Goal: Information Seeking & Learning: Learn about a topic

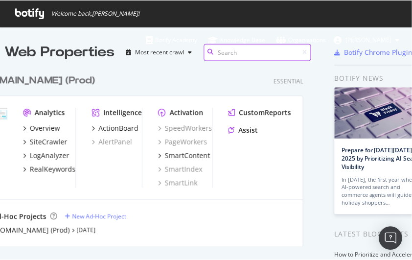
scroll to position [245, 397]
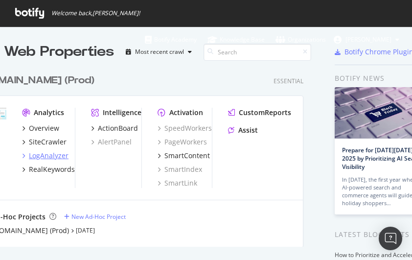
click at [47, 155] on div "LogAnalyzer" at bounding box center [49, 156] width 40 height 10
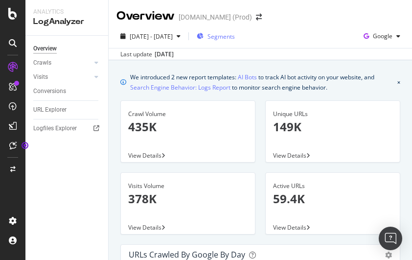
click at [232, 37] on span "Segments" at bounding box center [220, 36] width 27 height 8
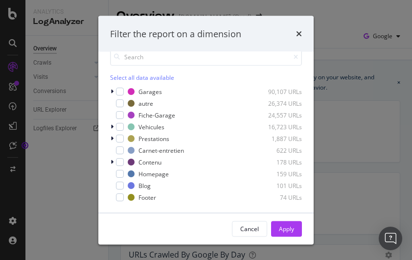
scroll to position [39, 0]
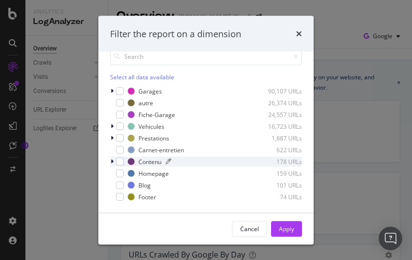
click at [151, 159] on div "Contenu" at bounding box center [149, 161] width 23 height 8
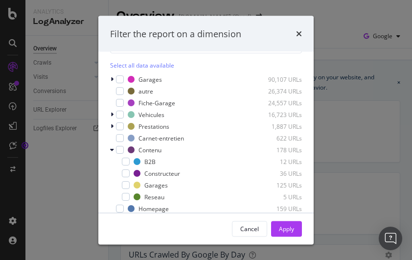
scroll to position [45, 0]
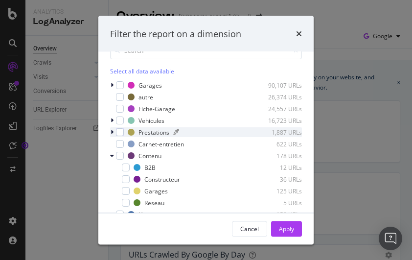
click at [146, 130] on div "Prestations" at bounding box center [153, 132] width 31 height 8
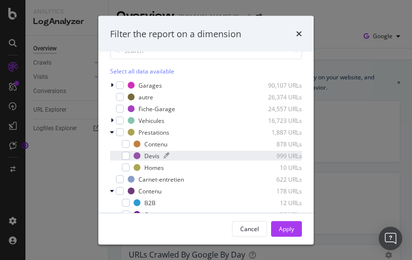
click at [149, 152] on div "Devis" at bounding box center [151, 155] width 15 height 8
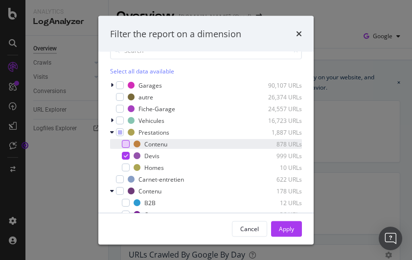
click at [126, 143] on div "modal" at bounding box center [126, 144] width 8 height 8
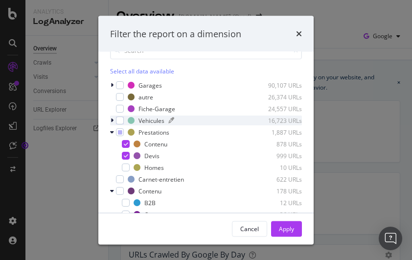
scroll to position [0, 0]
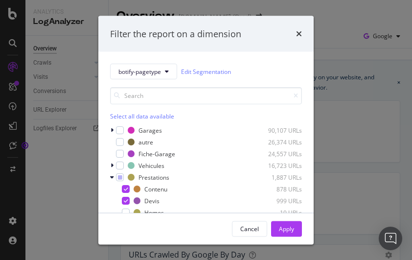
click at [254, 224] on div "Cancel" at bounding box center [249, 229] width 19 height 14
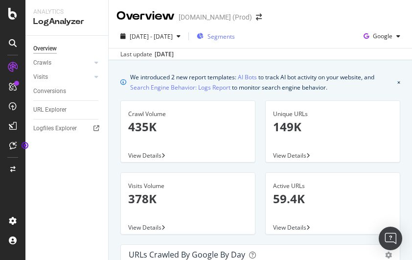
click at [235, 39] on span "Segments" at bounding box center [220, 36] width 27 height 8
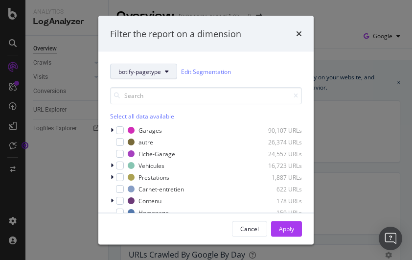
click at [161, 70] on button "botify-pagetype" at bounding box center [143, 72] width 67 height 16
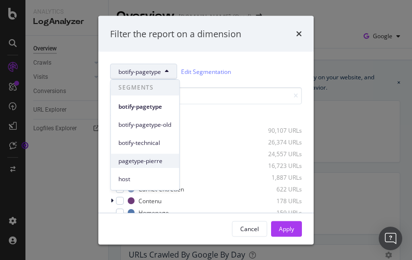
click at [144, 159] on span "pagetype-pierre" at bounding box center [144, 161] width 53 height 9
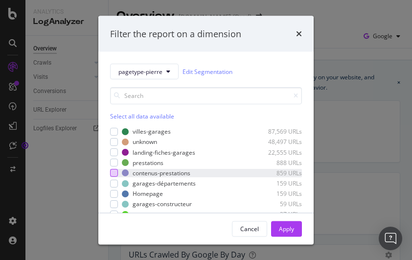
click at [115, 172] on div "modal" at bounding box center [114, 173] width 8 height 8
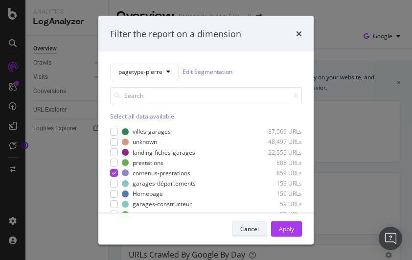
click at [248, 227] on div "Cancel" at bounding box center [249, 228] width 19 height 8
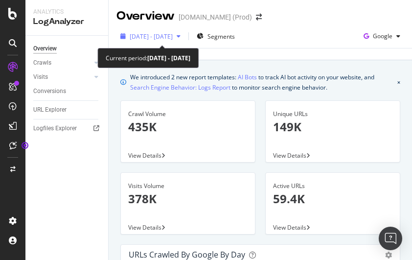
click at [180, 36] on icon "button" at bounding box center [179, 36] width 4 height 6
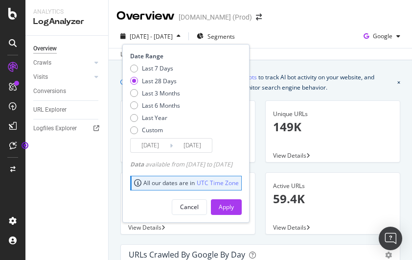
click at [288, 34] on div "2025 Sep. 1st - Sep. 30th Segments Date Range Last 7 Days Last 28 Days Last 3 M…" at bounding box center [260, 38] width 303 height 20
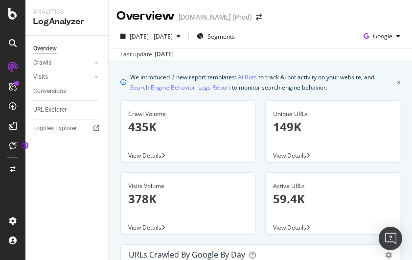
click at [54, 24] on div "LogAnalyzer" at bounding box center [66, 21] width 67 height 11
click at [96, 76] on icon at bounding box center [96, 77] width 4 height 6
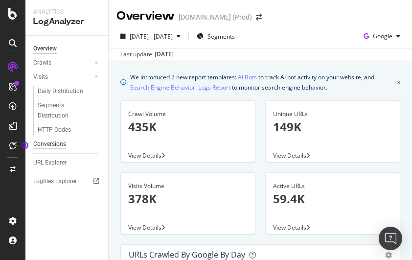
click at [54, 143] on div "Conversions" at bounding box center [49, 144] width 33 height 10
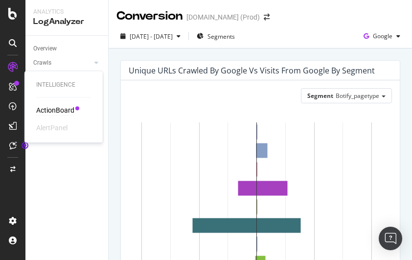
click at [46, 111] on div "ActionBoard" at bounding box center [55, 110] width 38 height 10
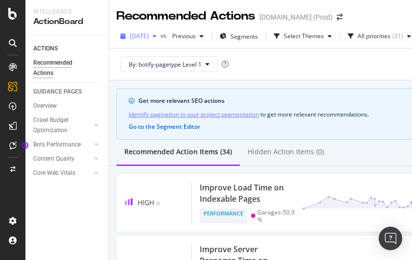
click at [157, 38] on icon "button" at bounding box center [155, 36] width 4 height 6
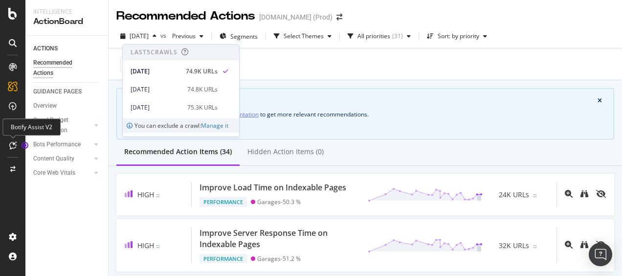
click at [14, 147] on icon at bounding box center [12, 145] width 7 height 8
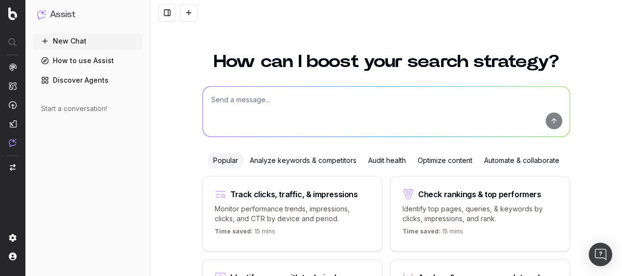
click at [227, 98] on textarea at bounding box center [386, 112] width 367 height 50
paste textarea "Sur la base des données du dernier crawl en date du 24 septembre 2025, rédige u…"
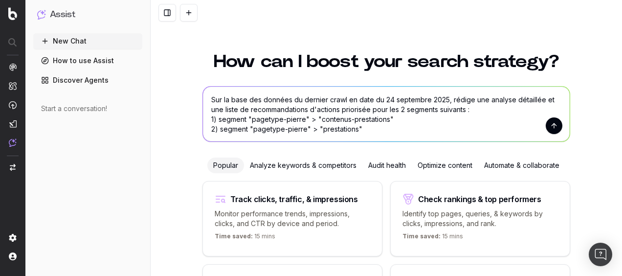
type textarea "Sur la base des données du dernier crawl en date du 24 septembre 2025, rédige u…"
click at [553, 126] on button "submit" at bounding box center [554, 125] width 17 height 17
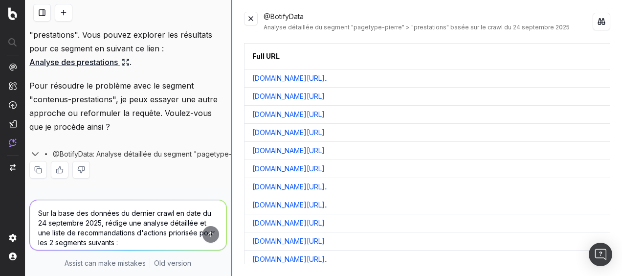
scroll to position [230, 0]
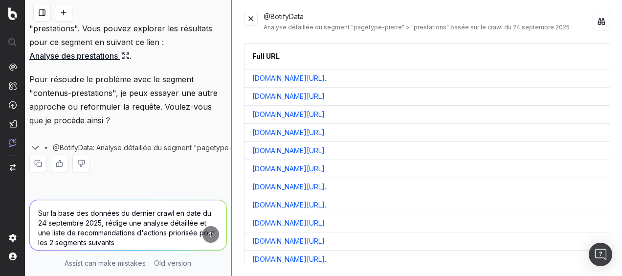
click at [222, 126] on div "Sur la base des données du dernier crawl en date du 24 septembre 2025, rédige u…" at bounding box center [323, 138] width 597 height 276
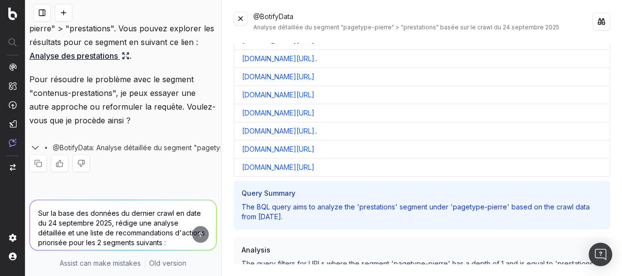
scroll to position [1113, 0]
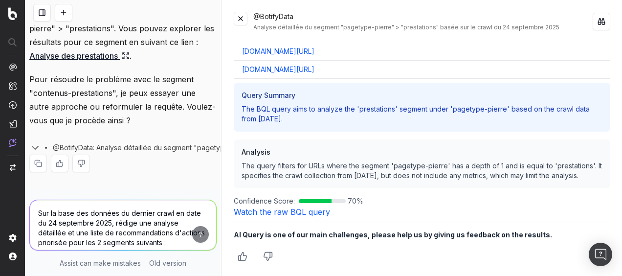
click at [274, 210] on link "Watch the raw BQL query" at bounding box center [282, 212] width 96 height 10
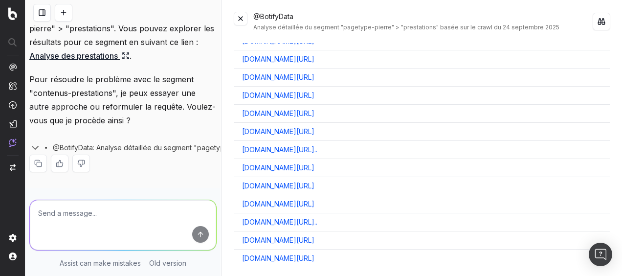
scroll to position [890, 0]
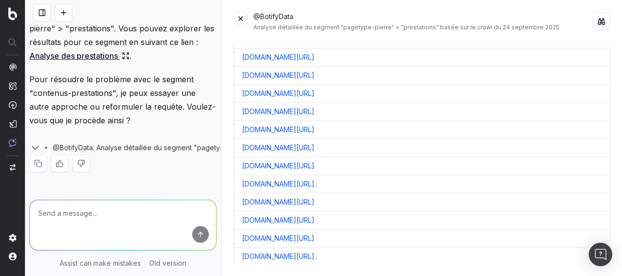
click at [302, 125] on link "www.idgarages.com/fr-fr/prestations/revision-vidange" at bounding box center [278, 130] width 72 height 10
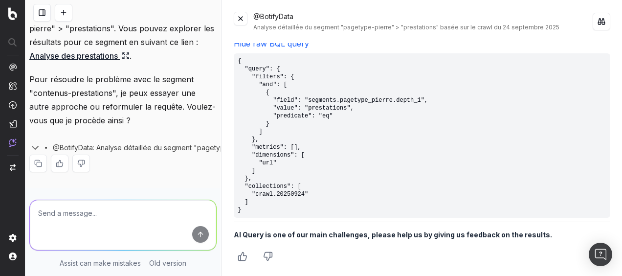
scroll to position [1085, 0]
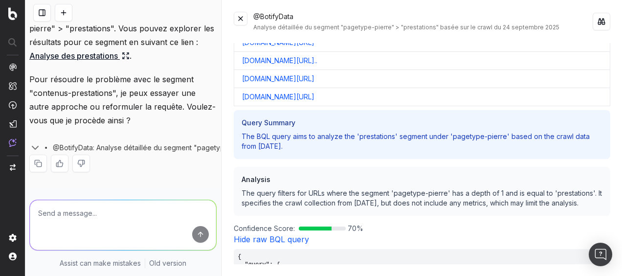
click at [278, 237] on link "Hide raw BQL query" at bounding box center [271, 239] width 75 height 10
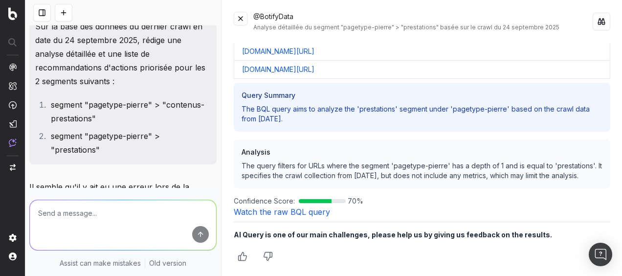
scroll to position [0, 0]
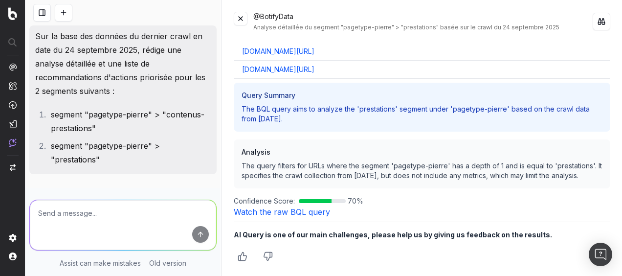
click at [98, 78] on p "Sur la base des données du dernier crawl en date du 24 septembre 2025, rédige u…" at bounding box center [123, 63] width 176 height 68
click at [10, 141] on img at bounding box center [13, 142] width 8 height 8
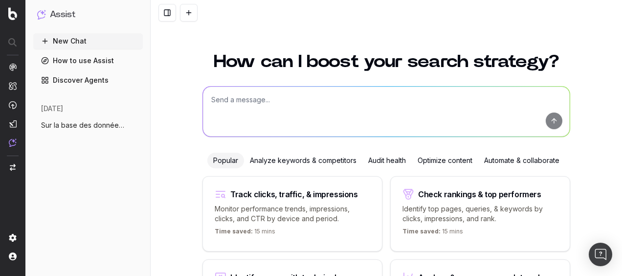
click at [81, 60] on link "How to use Assist" at bounding box center [88, 61] width 110 height 16
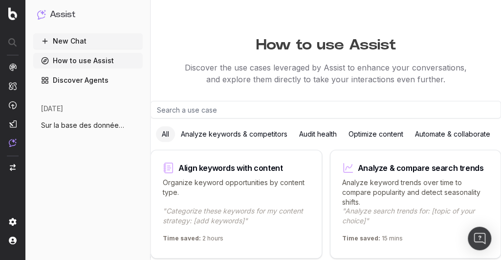
click at [76, 41] on button "New Chat" at bounding box center [88, 41] width 110 height 16
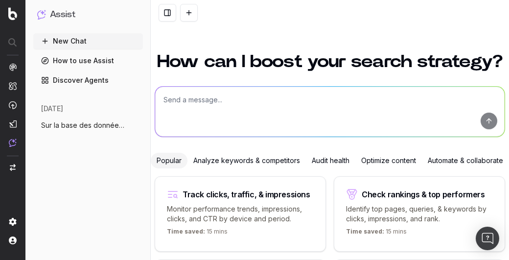
click at [100, 80] on link "Discover Agents" at bounding box center [88, 80] width 110 height 16
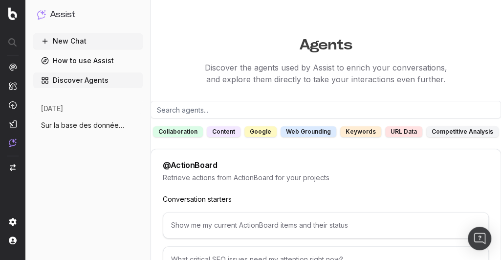
click at [78, 43] on button "New Chat" at bounding box center [88, 41] width 110 height 16
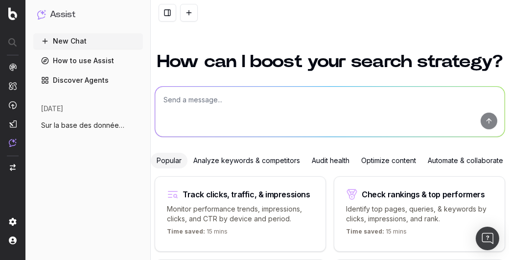
click at [201, 118] on textarea at bounding box center [329, 112] width 349 height 50
paste textarea "Après analyse d'un maximum de données pour les 2 segments indiqués, rédige une …"
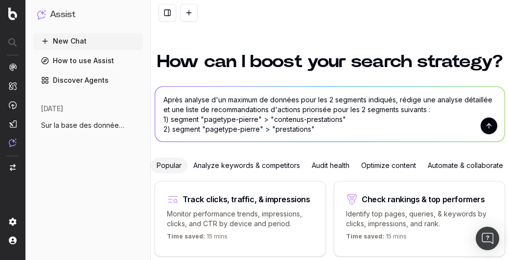
type textarea "Après analyse d'un maximum de données pour les 2 segments indiqués, rédige une …"
click at [480, 134] on button "submit" at bounding box center [488, 125] width 17 height 17
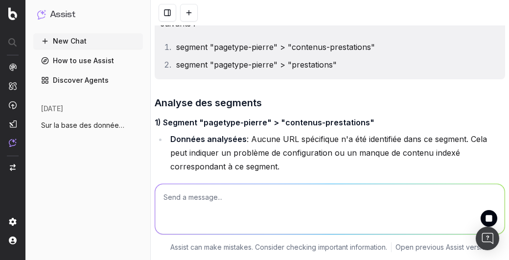
scroll to position [49, 0]
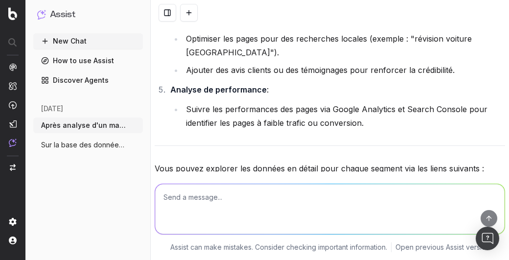
scroll to position [1076, 0]
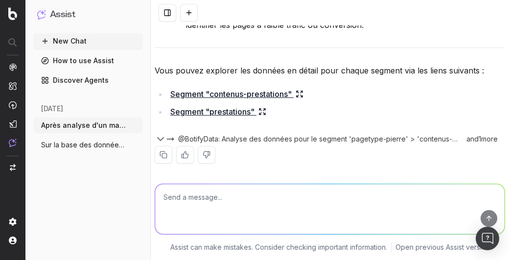
click at [275, 101] on link "Segment "contenus-prestations"" at bounding box center [236, 94] width 133 height 14
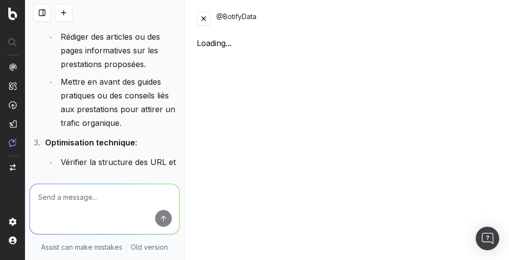
scroll to position [1839, 0]
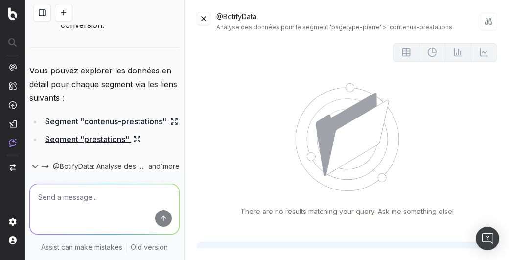
click at [202, 18] on button at bounding box center [204, 19] width 14 height 14
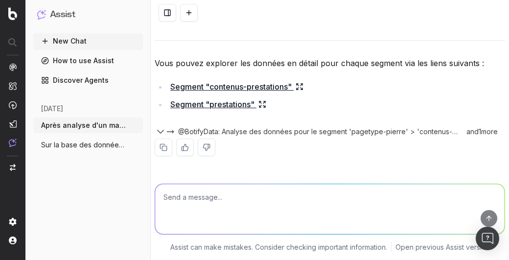
scroll to position [1097, 0]
click at [136, 124] on icon "button" at bounding box center [136, 125] width 8 height 8
click at [156, 126] on span "Delete" at bounding box center [158, 125] width 22 height 10
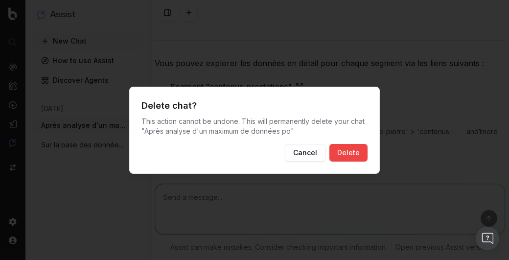
click at [352, 150] on button "Delete" at bounding box center [348, 153] width 38 height 18
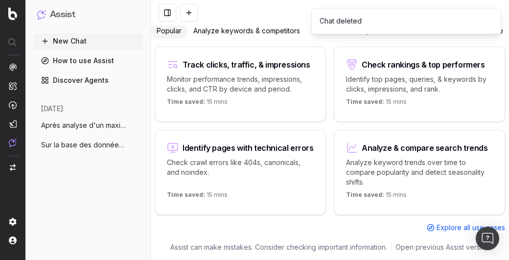
scroll to position [146, 0]
click at [136, 124] on icon "button" at bounding box center [136, 125] width 8 height 8
click at [169, 123] on div "Delete" at bounding box center [174, 125] width 62 height 16
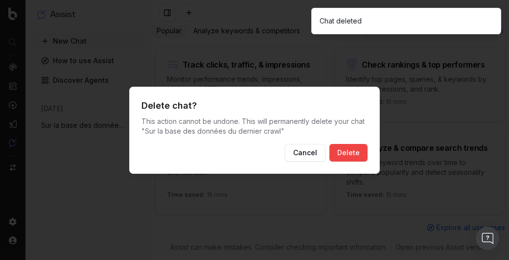
click at [346, 151] on button "Delete" at bounding box center [348, 153] width 38 height 18
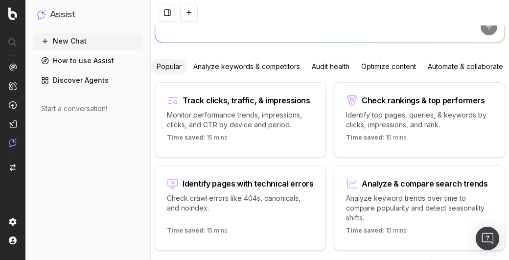
scroll to position [48, 0]
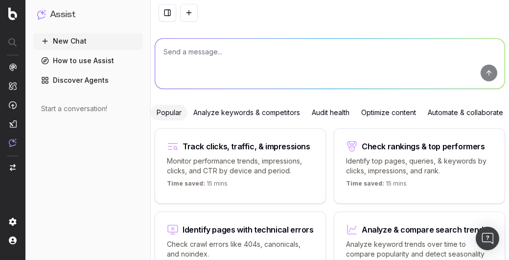
click at [375, 120] on div "Optimize content" at bounding box center [388, 113] width 67 height 16
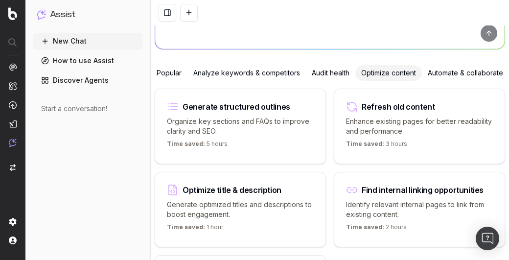
scroll to position [97, 0]
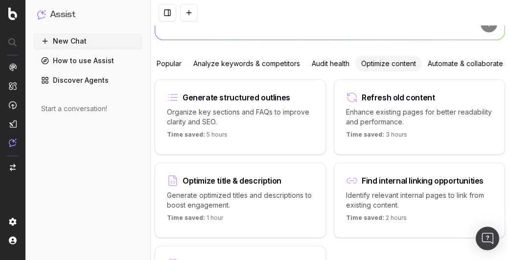
click at [386, 127] on p "Enhance existing pages for better readability and performance." at bounding box center [419, 117] width 147 height 20
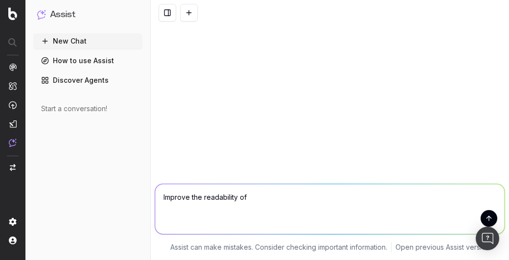
click at [48, 177] on div "New Chat How to use Assist Discover Agents Start a conversation!" at bounding box center [87, 144] width 109 height 223
click at [264, 195] on textarea "Improve the readability of" at bounding box center [329, 209] width 349 height 50
click at [40, 149] on div "New Chat How to use Assist Discover Agents Start a conversation!" at bounding box center [87, 144] width 109 height 223
click at [258, 196] on textarea "Improve the readability of" at bounding box center [329, 209] width 349 height 50
paste textarea "https://www.idgarages.com/fr-fr/prestations/revision-vidange/quels-filtres-a-ch…"
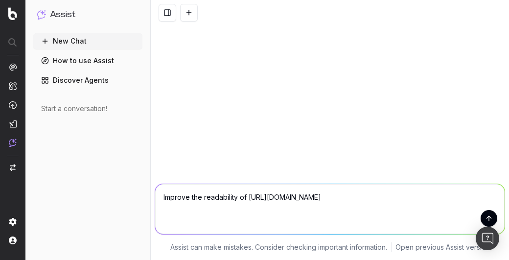
type textarea "Improve the readability of https://www.idgarages.com/fr-fr/prestations/revision…"
click at [487, 216] on button "submit" at bounding box center [488, 218] width 17 height 17
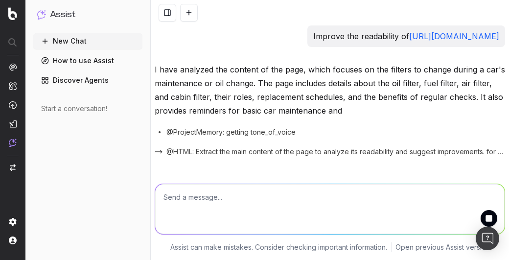
scroll to position [8, 0]
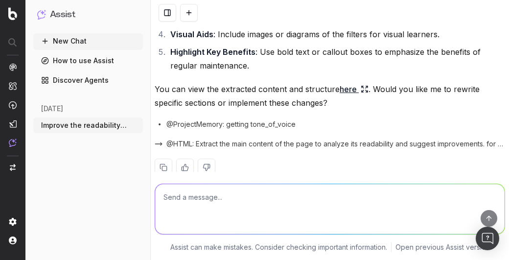
scroll to position [237, 0]
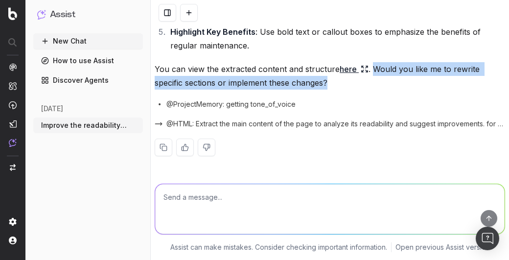
drag, startPoint x: 339, startPoint y: 86, endPoint x: 372, endPoint y: 70, distance: 36.5
click at [372, 70] on p "You can view the extracted content and structure here . Would you like me to re…" at bounding box center [330, 75] width 350 height 27
drag, startPoint x: 372, startPoint y: 70, endPoint x: 383, endPoint y: 71, distance: 10.3
copy p "Would you like me to rewrite specific sections or implement these changes?"
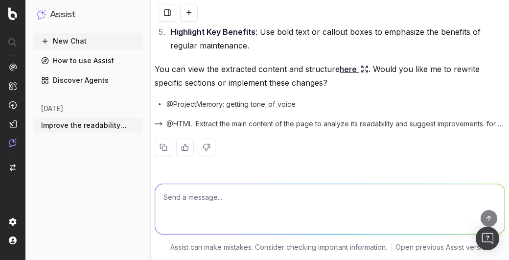
click at [267, 195] on textarea at bounding box center [329, 209] width 349 height 50
type textarea "Y"
paste textarea "Would you like me to rewrite specific sections or implement these changes?"
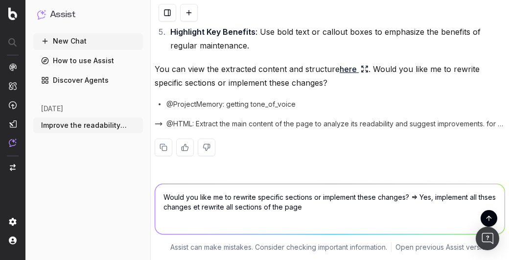
type textarea "Would you like me to rewrite specific sections or implement these changes? => Y…"
click at [483, 217] on button "submit" at bounding box center [488, 218] width 17 height 17
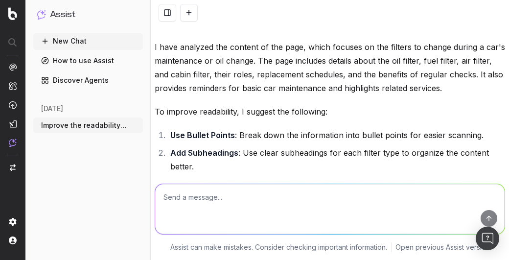
scroll to position [0, 0]
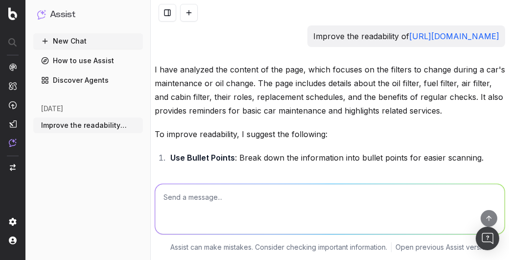
click at [137, 125] on icon "button" at bounding box center [136, 125] width 8 height 8
click at [159, 125] on span "Delete" at bounding box center [158, 125] width 22 height 10
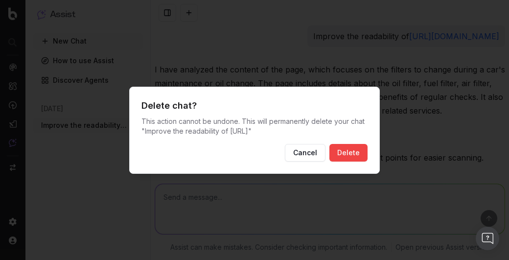
click at [348, 148] on button "Delete" at bounding box center [348, 153] width 38 height 18
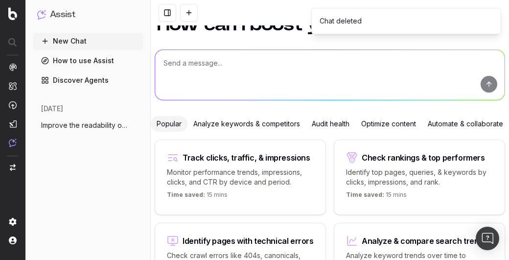
scroll to position [49, 0]
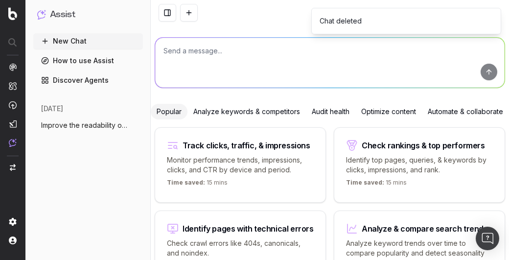
click at [368, 119] on div "Optimize content" at bounding box center [388, 112] width 67 height 16
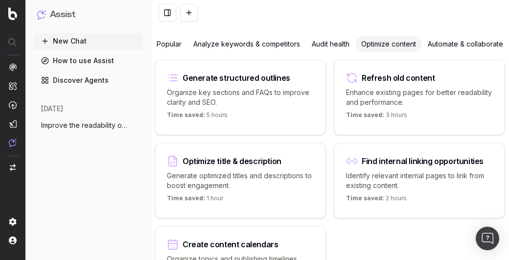
scroll to position [80, 0]
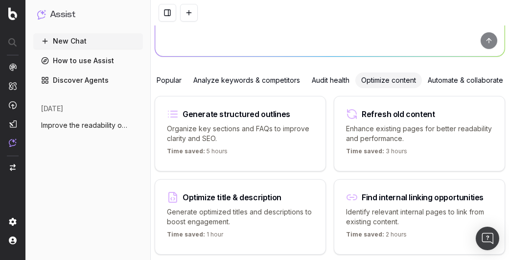
click at [391, 143] on p "Enhance existing pages for better readability and performance." at bounding box center [419, 134] width 147 height 20
type textarea "Improve the readability of"
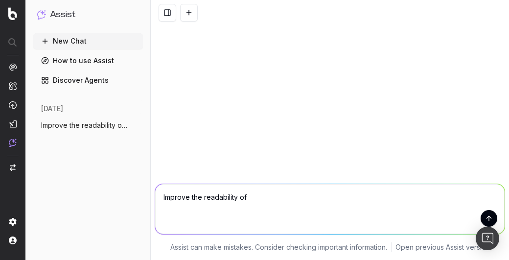
scroll to position [0, 0]
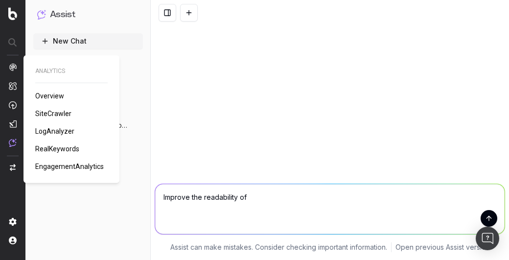
click at [51, 131] on span "LogAnalyzer" at bounding box center [54, 131] width 39 height 8
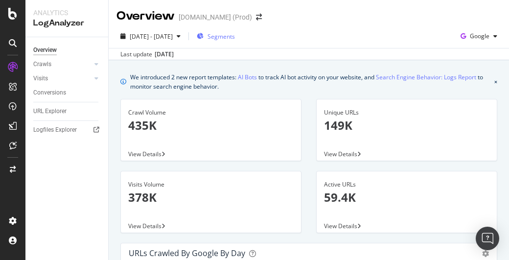
click at [235, 37] on span "Segments" at bounding box center [220, 36] width 27 height 8
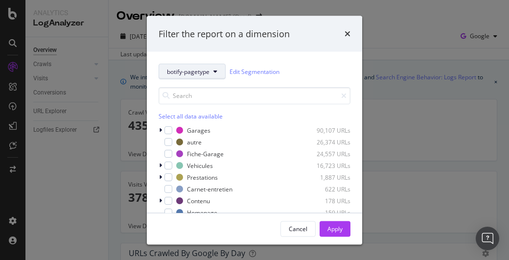
click at [196, 70] on span "botify-pagetype" at bounding box center [188, 71] width 43 height 8
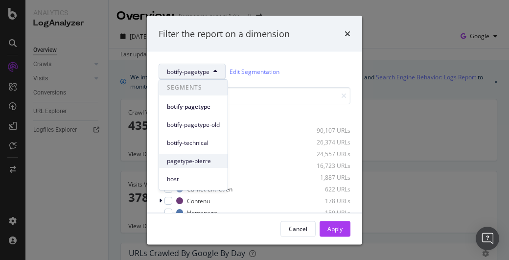
click at [187, 157] on span "pagetype-pierre" at bounding box center [193, 161] width 53 height 9
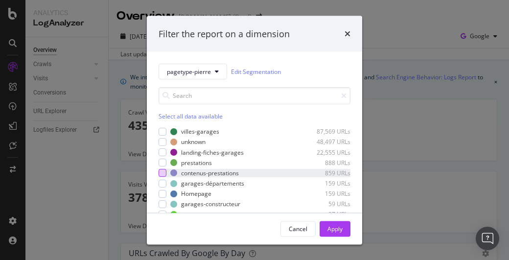
click at [163, 172] on div "modal" at bounding box center [162, 173] width 8 height 8
click at [336, 225] on div "Apply" at bounding box center [334, 228] width 15 height 8
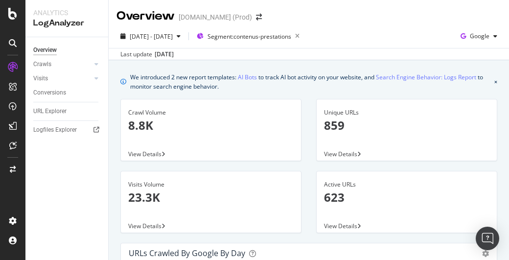
click at [338, 152] on span "View Details" at bounding box center [340, 154] width 33 height 8
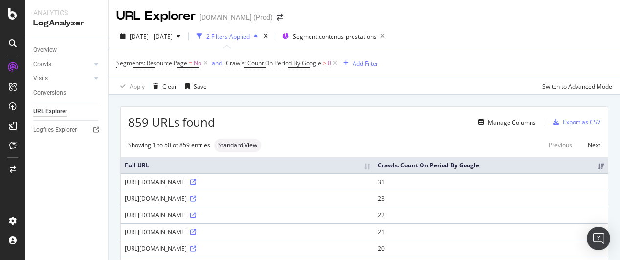
click at [250, 37] on div "2 Filters Applied" at bounding box center [228, 36] width 44 height 8
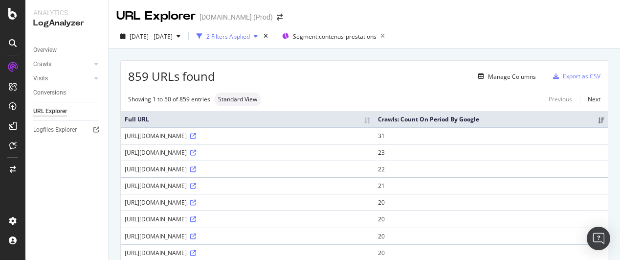
click at [250, 37] on div "2 Filters Applied" at bounding box center [228, 36] width 44 height 8
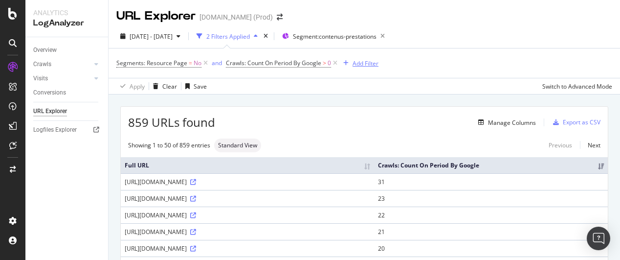
click at [364, 64] on div "Add Filter" at bounding box center [366, 63] width 26 height 8
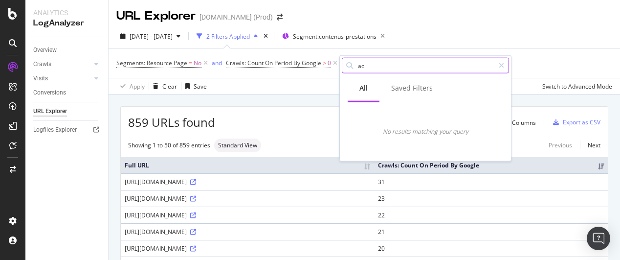
type input "a"
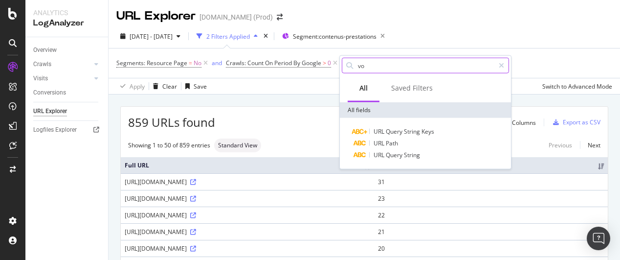
type input "v"
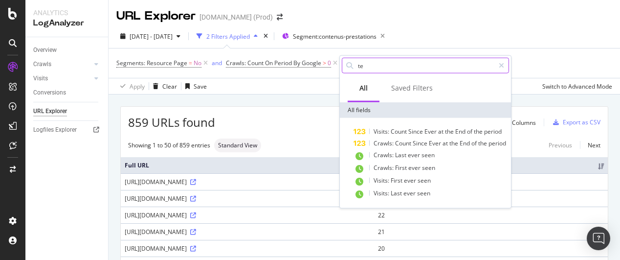
type input "t"
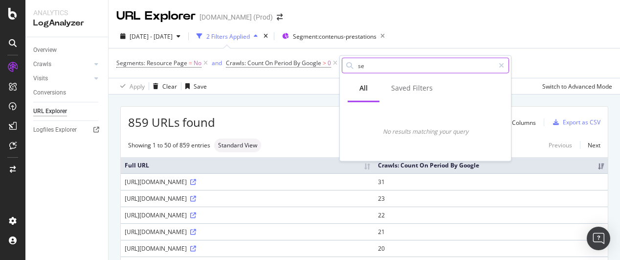
type input "s"
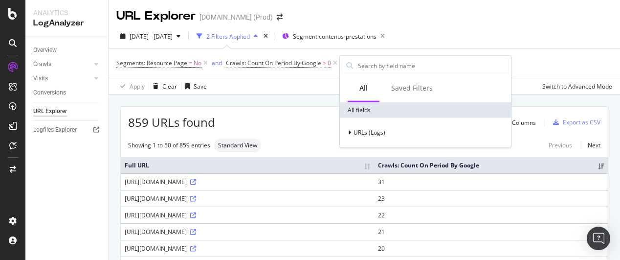
click at [492, 25] on div "2025 Sep. 1st - Sep. 30th 2 Filters Applied Segment: contenus-prestations Segme…" at bounding box center [365, 59] width 512 height 70
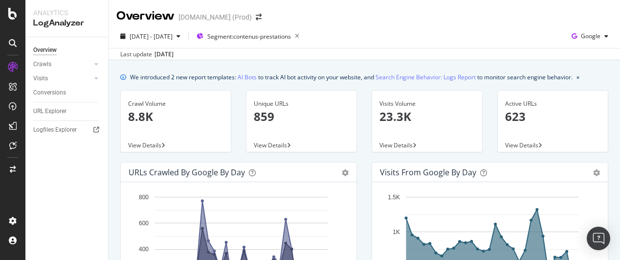
click at [508, 142] on span "View Details" at bounding box center [521, 145] width 33 height 8
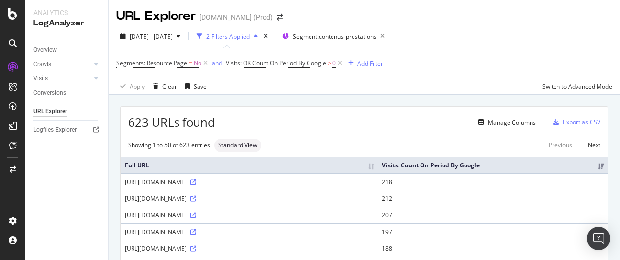
click at [508, 122] on div "Export as CSV" at bounding box center [582, 122] width 38 height 8
click at [429, 121] on div "Manage Columns" at bounding box center [375, 122] width 321 height 12
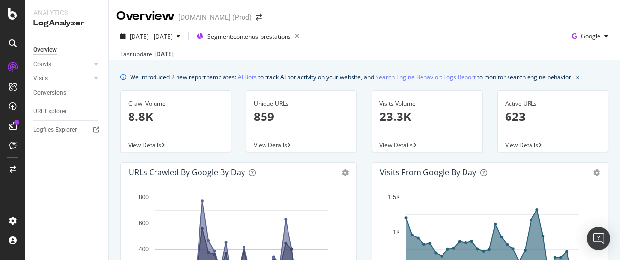
click at [263, 143] on span "View Details" at bounding box center [270, 145] width 33 height 8
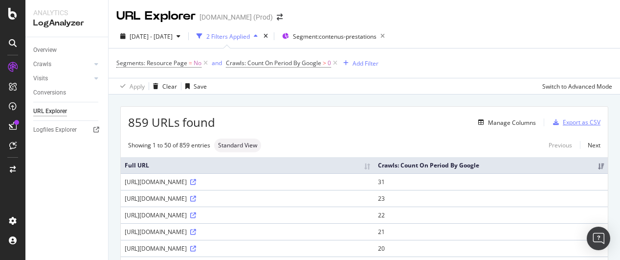
click at [508, 121] on div "Export as CSV" at bounding box center [582, 122] width 38 height 8
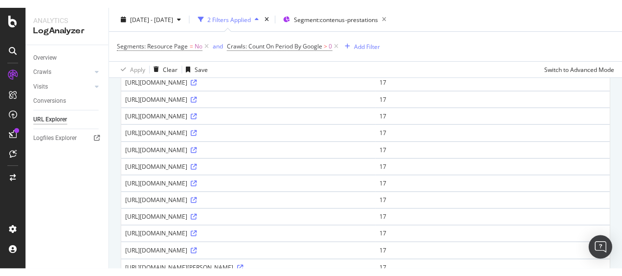
scroll to position [636, 0]
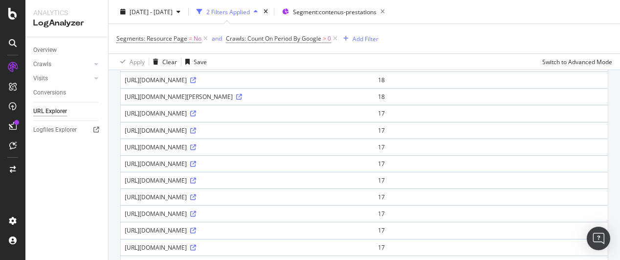
drag, startPoint x: 355, startPoint y: 124, endPoint x: 298, endPoint y: 118, distance: 56.6
click at [508, 63] on div "Switch to Advanced Mode" at bounding box center [577, 61] width 70 height 8
click at [335, 117] on div "https://www.idgarages.com/fr-fr/prestations/decalaminage-moteur/decrasser-un-mo…" at bounding box center [248, 113] width 246 height 8
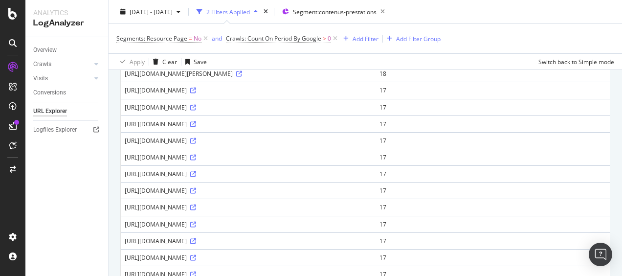
scroll to position [647, 0]
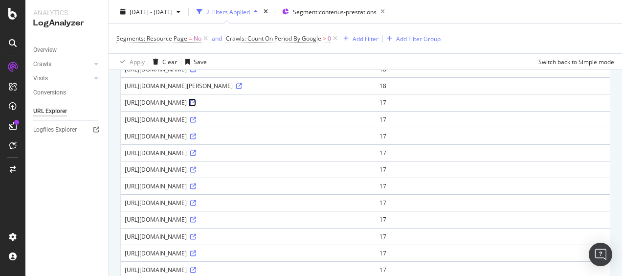
click at [196, 106] on icon at bounding box center [193, 103] width 6 height 6
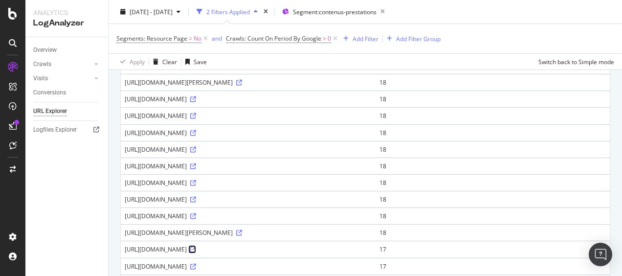
scroll to position [598, 0]
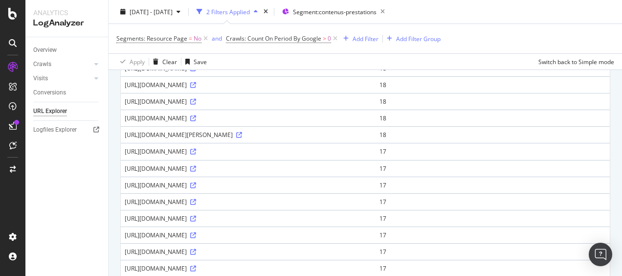
drag, startPoint x: 126, startPoint y: 154, endPoint x: 313, endPoint y: 160, distance: 187.5
click at [313, 156] on div "https://www.idgarages.com/fr-fr/prestations/decalaminage-moteur/decrasser-un-mo…" at bounding box center [248, 151] width 247 height 8
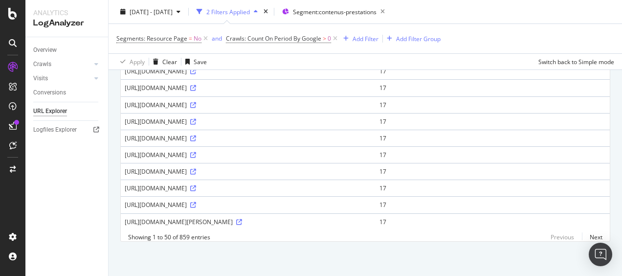
scroll to position [793, 0]
click at [508, 237] on link "Next" at bounding box center [592, 237] width 21 height 14
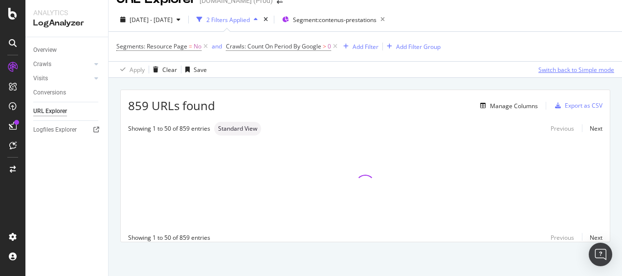
click at [508, 68] on div "Switch back to Simple mode" at bounding box center [577, 70] width 76 height 8
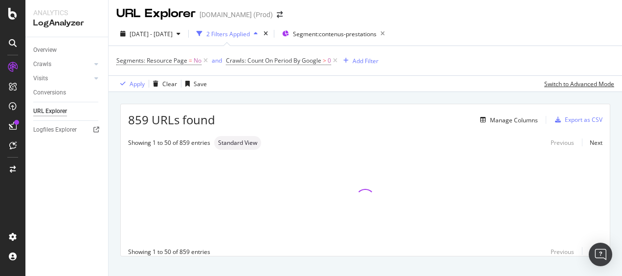
scroll to position [0, 0]
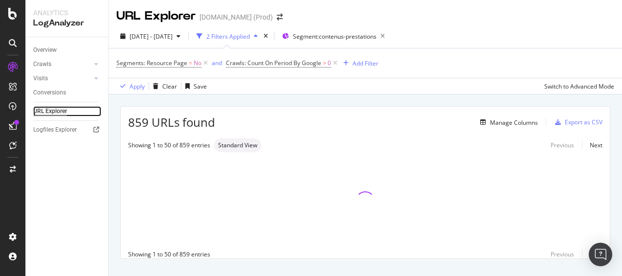
click at [55, 111] on div "URL Explorer" at bounding box center [50, 111] width 34 height 10
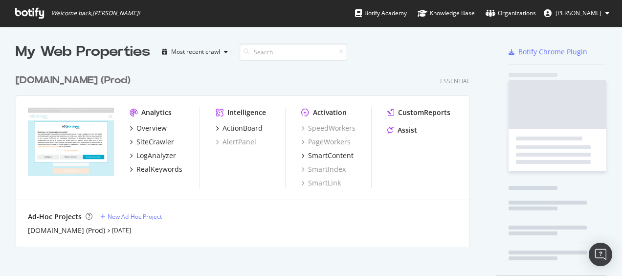
scroll to position [177, 454]
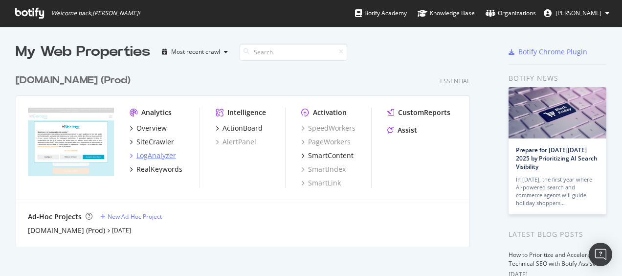
click at [159, 157] on div "LogAnalyzer" at bounding box center [156, 156] width 40 height 10
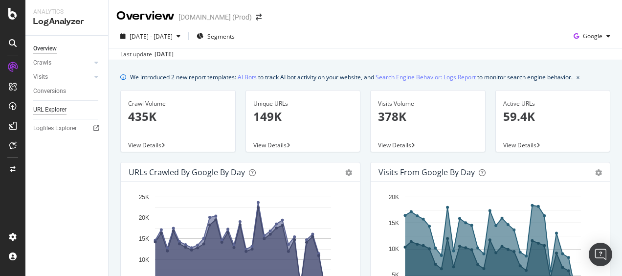
click at [45, 107] on div "URL Explorer" at bounding box center [49, 110] width 33 height 10
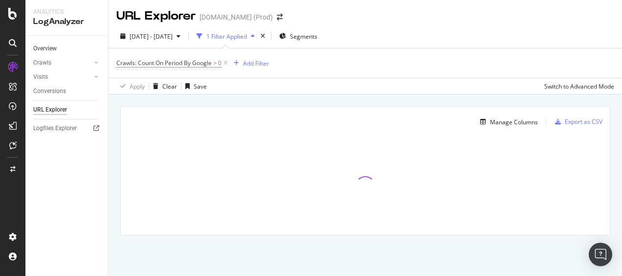
click at [59, 49] on link "Overview" at bounding box center [67, 49] width 68 height 10
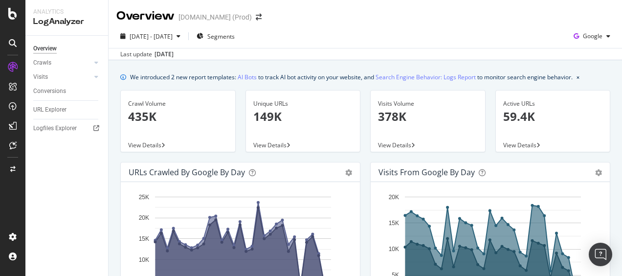
click at [14, 43] on icon at bounding box center [13, 43] width 8 height 8
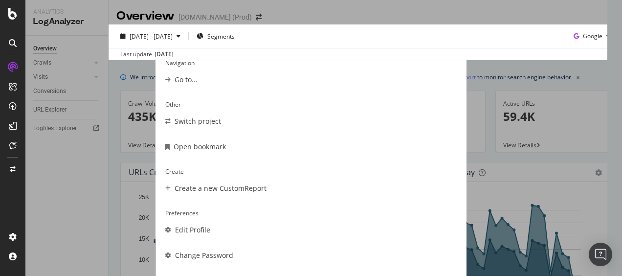
click at [12, 67] on div "Navigation Go to... Other Switch project Open bookmark Create Create a new Cust…" at bounding box center [311, 138] width 622 height 276
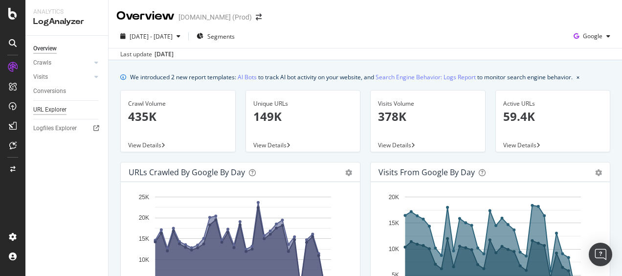
click at [51, 108] on div "URL Explorer" at bounding box center [49, 110] width 33 height 10
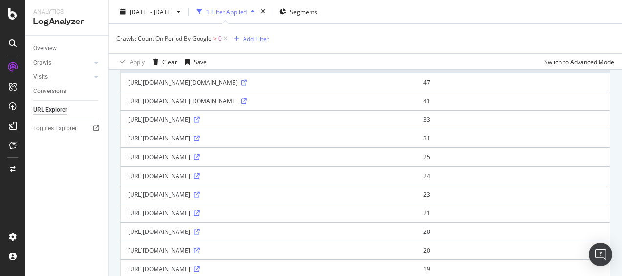
scroll to position [196, 0]
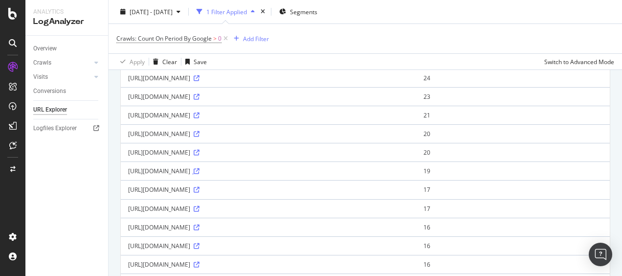
click at [194, 174] on icon at bounding box center [197, 171] width 6 height 6
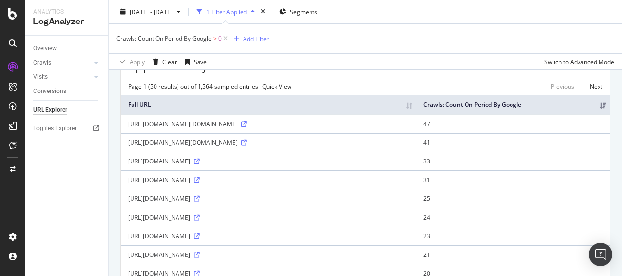
scroll to position [0, 0]
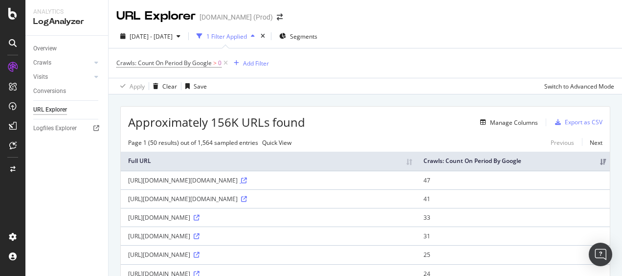
click at [241, 183] on icon at bounding box center [244, 181] width 6 height 6
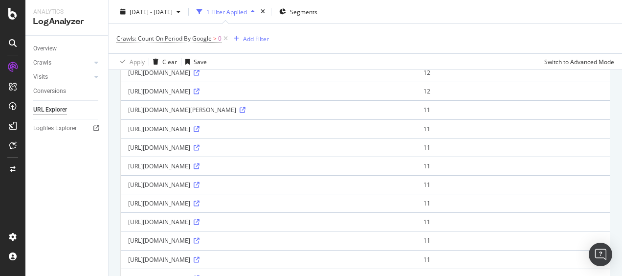
scroll to position [880, 0]
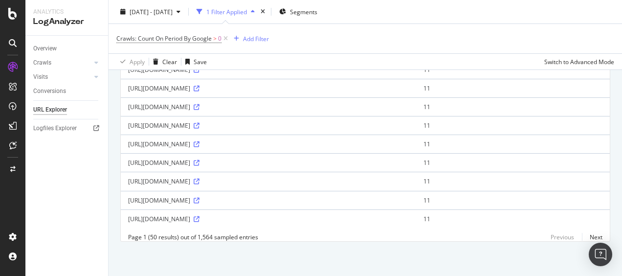
click at [194, 17] on icon at bounding box center [197, 14] width 6 height 6
click at [194, 123] on icon at bounding box center [197, 126] width 6 height 6
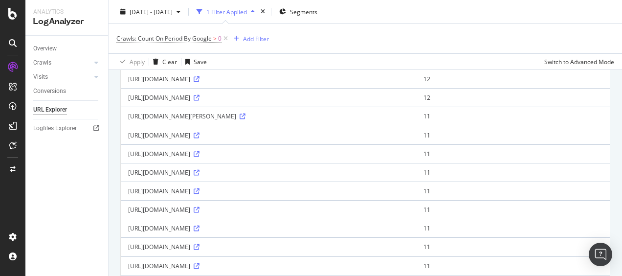
scroll to position [802, 0]
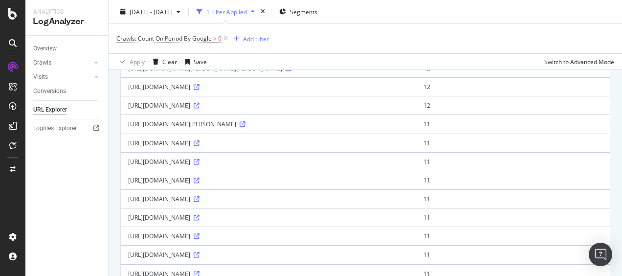
click at [200, 16] on icon at bounding box center [197, 13] width 6 height 6
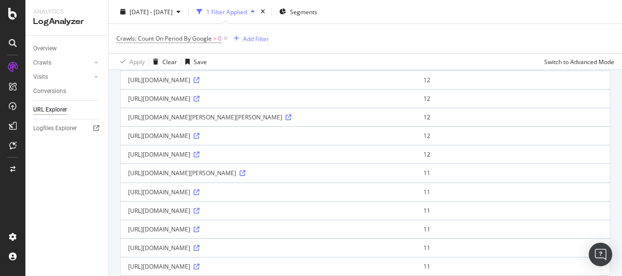
click at [200, 45] on icon at bounding box center [197, 43] width 6 height 6
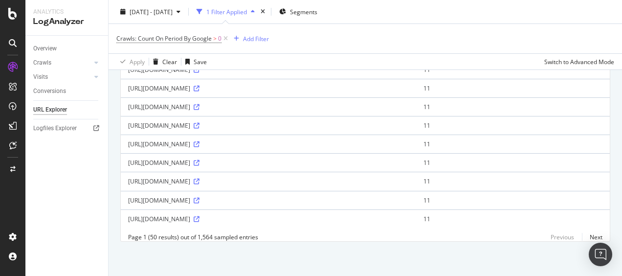
scroll to position [1047, 0]
click at [588, 239] on link "Next" at bounding box center [592, 237] width 21 height 14
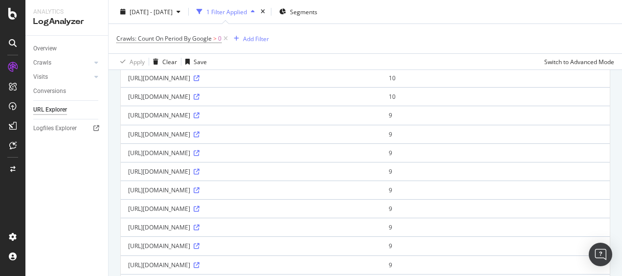
scroll to position [221, 0]
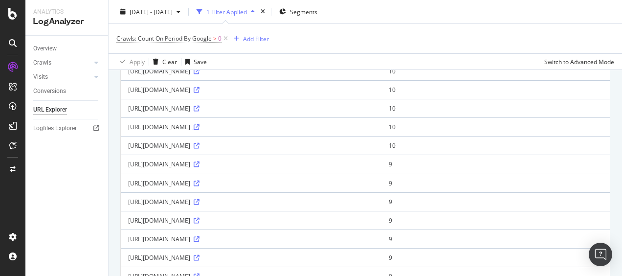
click at [194, 130] on icon at bounding box center [197, 127] width 6 height 6
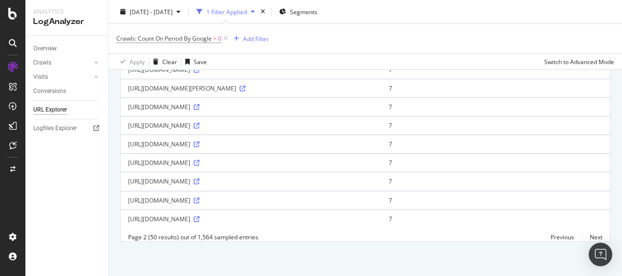
scroll to position [906, 0]
click at [194, 73] on icon at bounding box center [197, 70] width 6 height 6
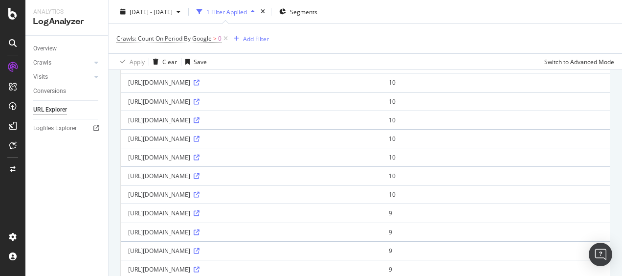
scroll to position [25, 0]
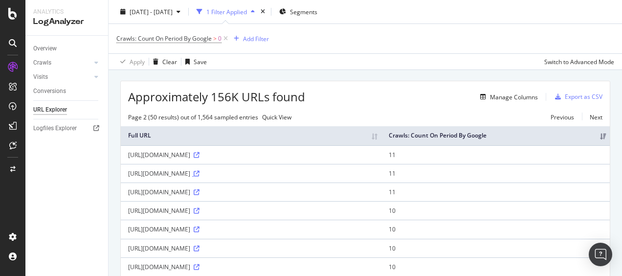
click at [200, 177] on icon at bounding box center [197, 174] width 6 height 6
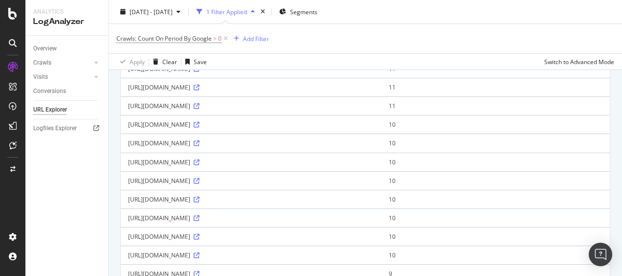
scroll to position [123, 0]
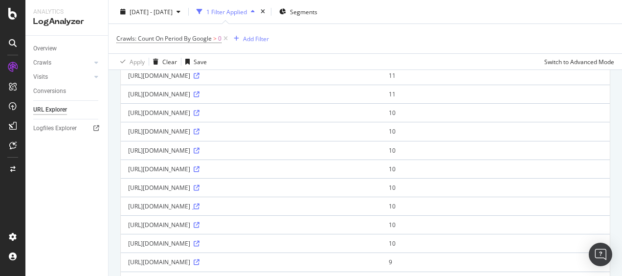
click at [200, 210] on link at bounding box center [195, 206] width 7 height 8
click at [200, 79] on icon at bounding box center [197, 76] width 6 height 6
click at [194, 135] on icon at bounding box center [197, 132] width 6 height 6
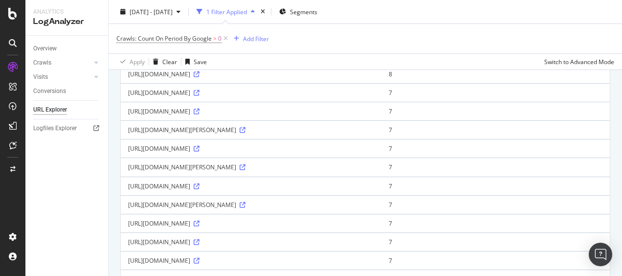
scroll to position [955, 0]
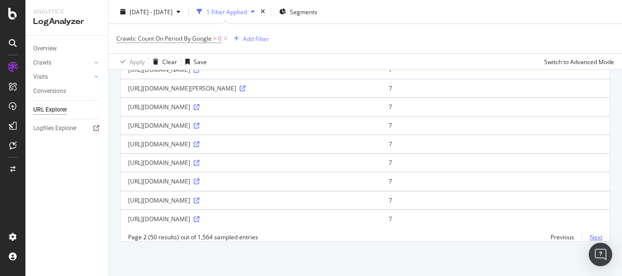
click at [588, 237] on link "Next" at bounding box center [592, 237] width 21 height 14
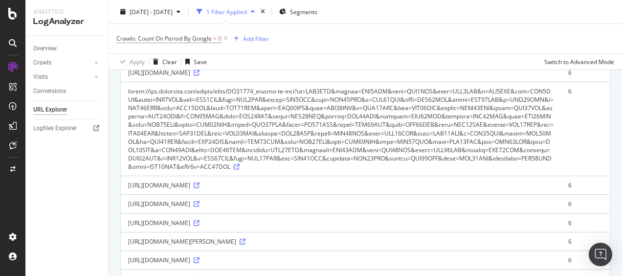
scroll to position [540, 0]
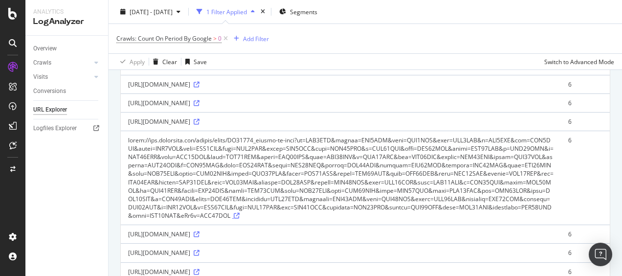
click at [240, 213] on icon at bounding box center [237, 216] width 6 height 6
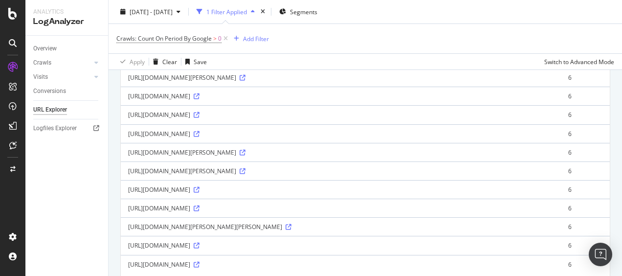
scroll to position [980, 0]
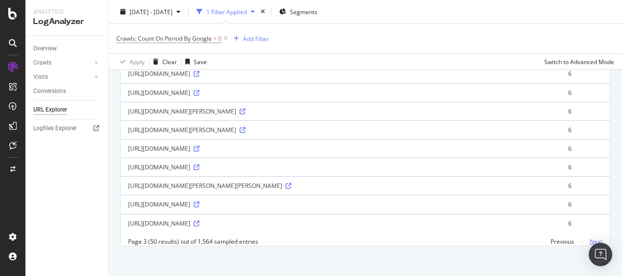
click at [588, 236] on link "Next" at bounding box center [592, 241] width 21 height 14
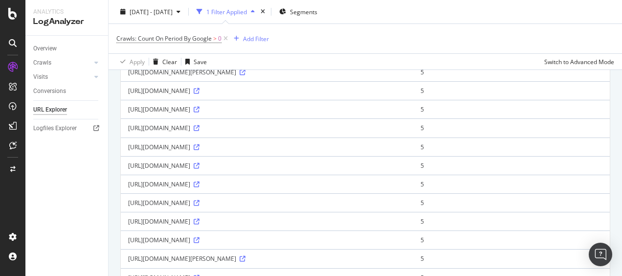
scroll to position [700, 0]
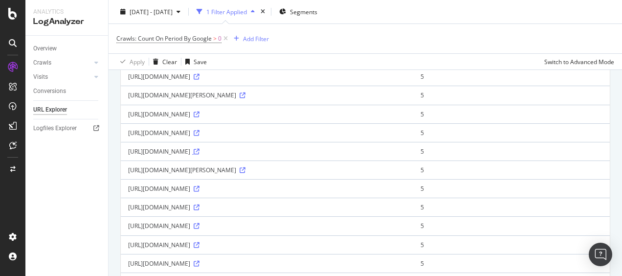
click at [194, 155] on icon at bounding box center [197, 152] width 6 height 6
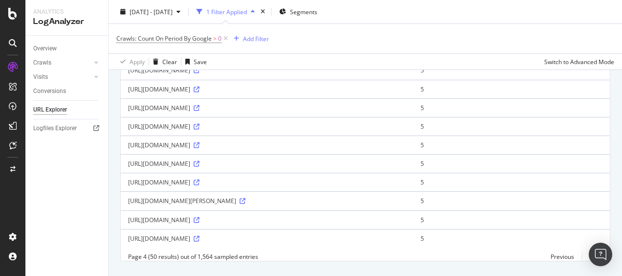
scroll to position [896, 0]
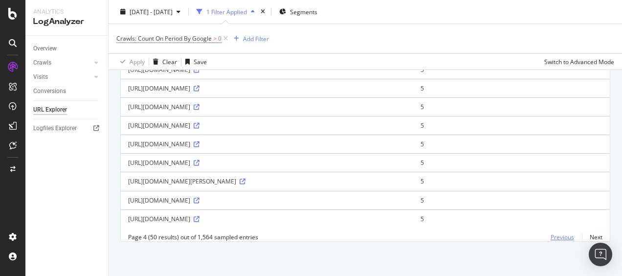
click at [554, 236] on link "Previous" at bounding box center [562, 237] width 39 height 14
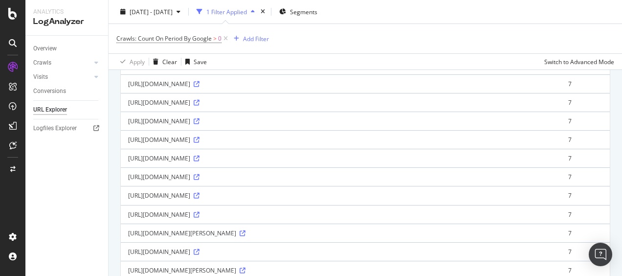
scroll to position [0, 0]
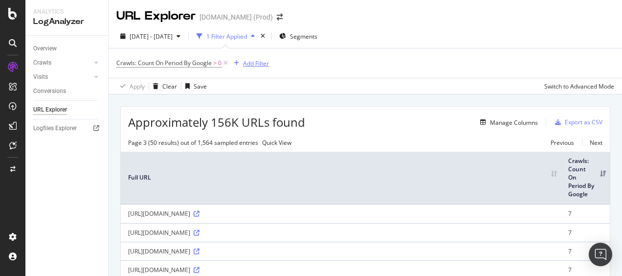
click at [254, 61] on div "Add Filter" at bounding box center [256, 63] width 26 height 8
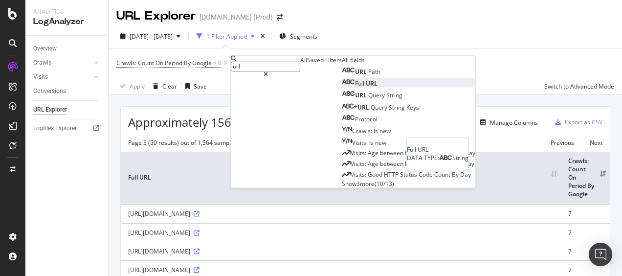
type input "url"
click at [366, 88] on span "URL" at bounding box center [372, 83] width 12 height 8
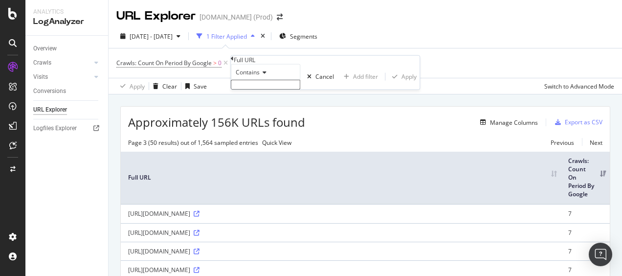
click at [260, 90] on input "text" at bounding box center [265, 85] width 69 height 10
paste input "https://www.idgarages.com/fr-fr/prestations/vidange/Vidange"
type input "https://www.idgarages.com/fr-fr/prestations/vidange/Vidange"
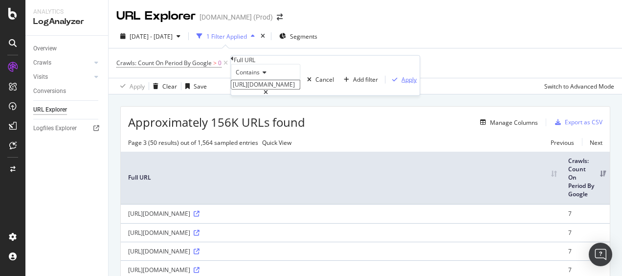
click at [402, 84] on div "Apply" at bounding box center [409, 79] width 15 height 8
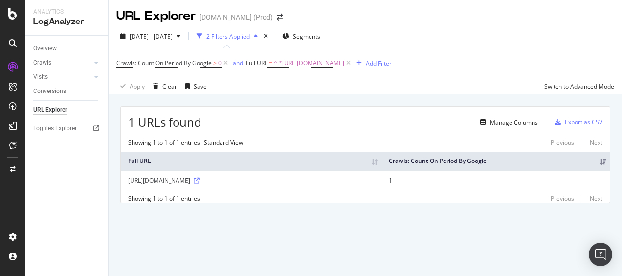
click at [274, 184] on div "https://www.idgarages.com/fr-fr/prestations/vidange/Vidange" at bounding box center [251, 180] width 246 height 8
drag, startPoint x: 274, startPoint y: 187, endPoint x: 257, endPoint y: 187, distance: 16.6
click at [257, 184] on div "https://www.idgarages.com/fr-fr/prestations/vidange/Vidange" at bounding box center [251, 180] width 246 height 8
click at [96, 63] on icon at bounding box center [96, 63] width 4 height 6
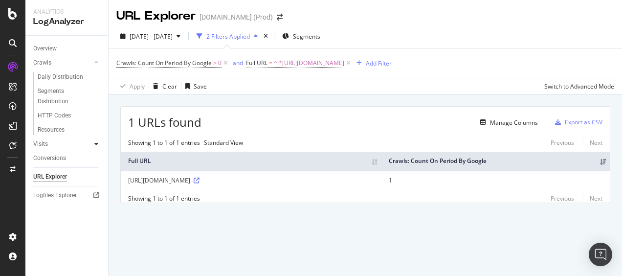
click at [97, 143] on icon at bounding box center [96, 144] width 4 height 6
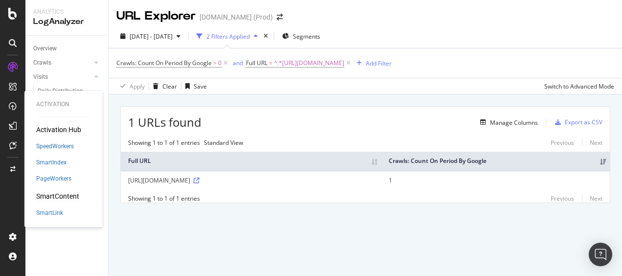
click at [64, 199] on div "SmartContent" at bounding box center [57, 196] width 43 height 10
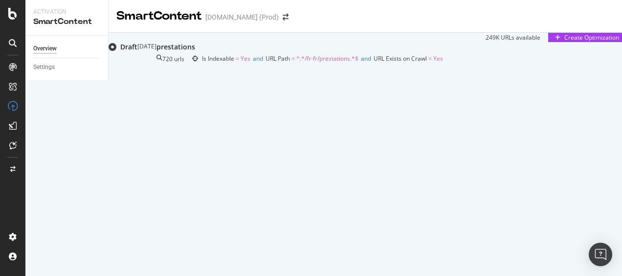
click at [277, 52] on div "prestations" at bounding box center [300, 47] width 287 height 10
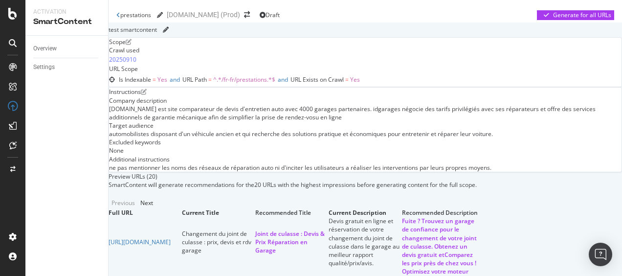
click at [12, 44] on icon at bounding box center [13, 43] width 8 height 8
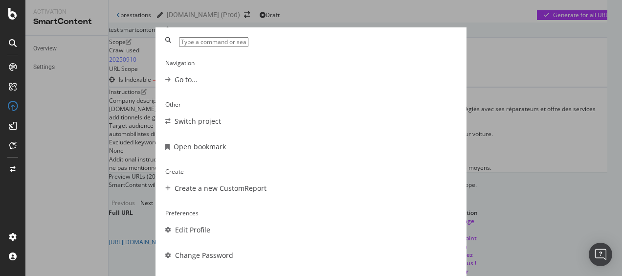
scroll to position [70, 0]
click at [93, 109] on div "Other Switch project Open bookmark Create Create a new CustomReport Preferences…" at bounding box center [311, 138] width 622 height 276
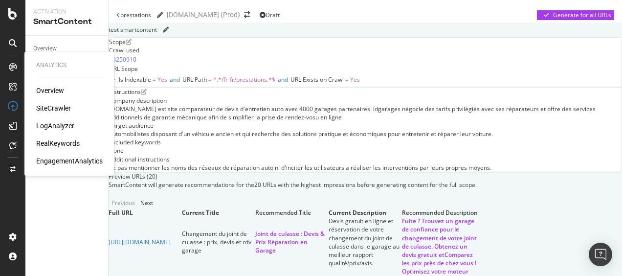
click at [55, 144] on div "RealKeywords" at bounding box center [58, 143] width 44 height 10
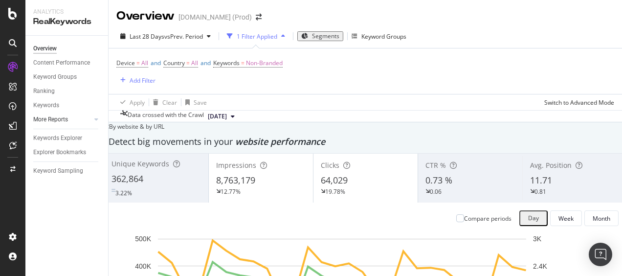
click at [89, 122] on div at bounding box center [87, 119] width 10 height 10
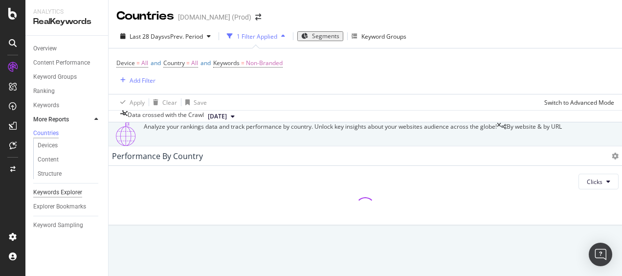
click at [68, 193] on div "Keywords Explorer" at bounding box center [57, 192] width 49 height 10
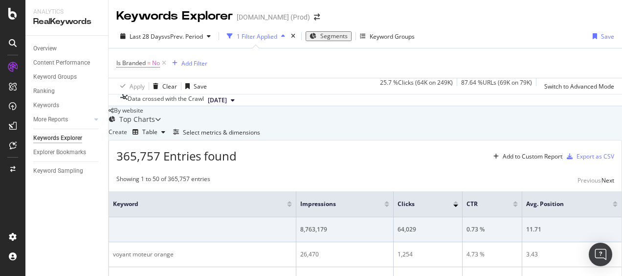
click at [62, 204] on div "Overview Content Performance Keyword Groups Ranking Keywords More Reports Count…" at bounding box center [66, 156] width 83 height 240
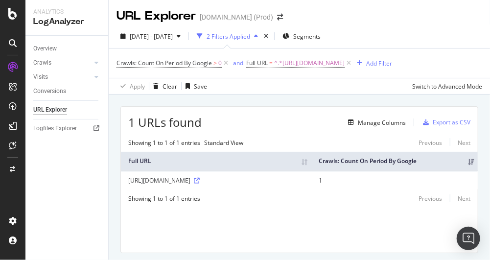
click at [87, 188] on div "Overview Crawls Daily Distribution Segments Distribution HTTP Codes Resources V…" at bounding box center [66, 148] width 83 height 224
click at [370, 127] on div "Manage Columns" at bounding box center [382, 122] width 48 height 8
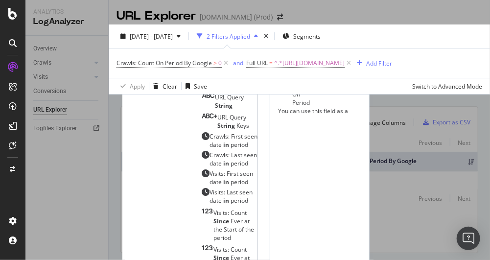
click at [132, 52] on div "Available fields" at bounding box center [194, 48] width 125 height 8
click at [132, 77] on input "in" at bounding box center [166, 72] width 69 height 10
paste input "No. of Inlinks:"
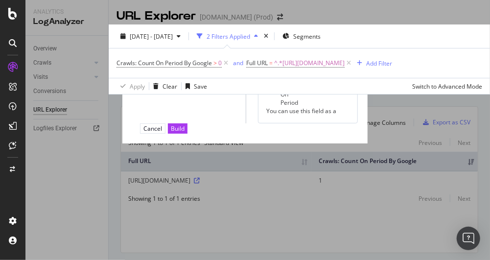
type input "N"
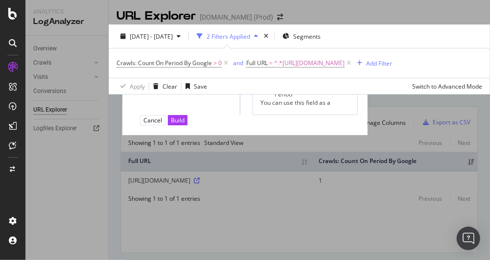
click at [202, 78] on icon "modal" at bounding box center [203, 73] width 3 height 8
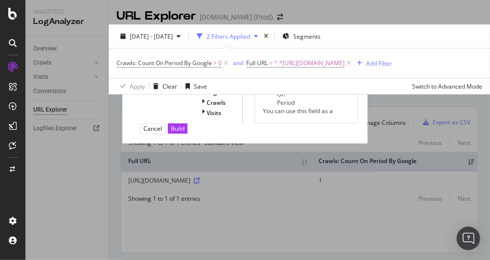
scroll to position [4, 0]
click at [318, 107] on div "Crawls: Count On Period By Google" at bounding box center [306, 90] width 87 height 34
click at [162, 133] on div "Cancel" at bounding box center [152, 128] width 19 height 8
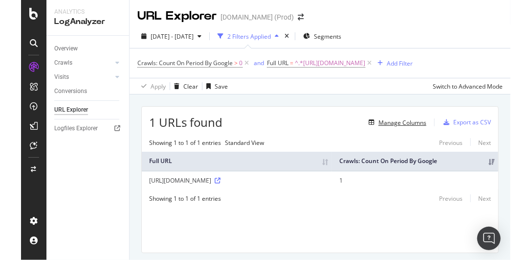
scroll to position [39, 0]
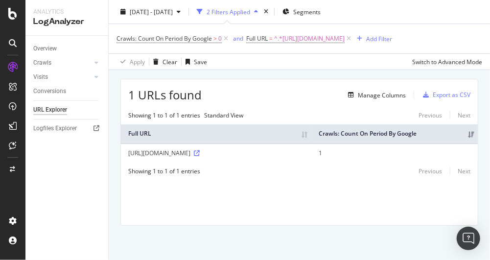
click at [464, 139] on th "Crawls: Count On Period By Google" at bounding box center [394, 133] width 166 height 19
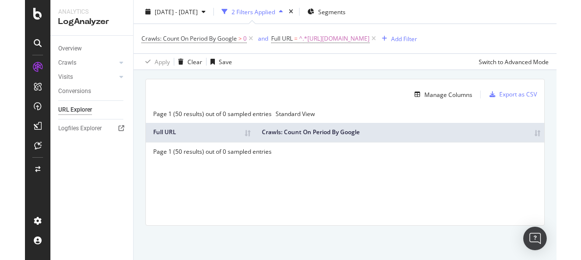
scroll to position [27, 0]
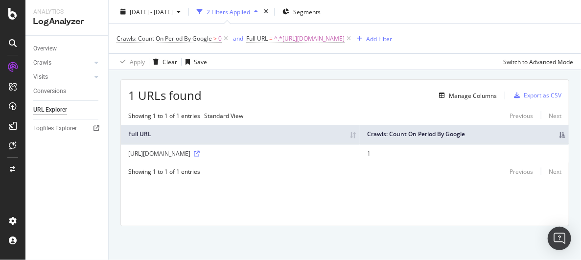
drag, startPoint x: 350, startPoint y: 140, endPoint x: 325, endPoint y: 139, distance: 25.0
click at [325, 139] on th "Full URL" at bounding box center [240, 134] width 239 height 19
click at [463, 90] on button "Manage Columns" at bounding box center [466, 96] width 62 height 12
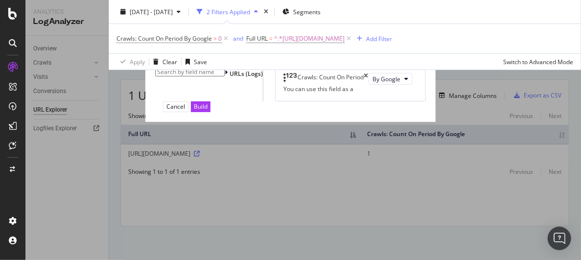
click at [225, 69] on div "All fields" at bounding box center [244, 65] width 38 height 8
click at [225, 78] on icon "modal" at bounding box center [226, 73] width 3 height 8
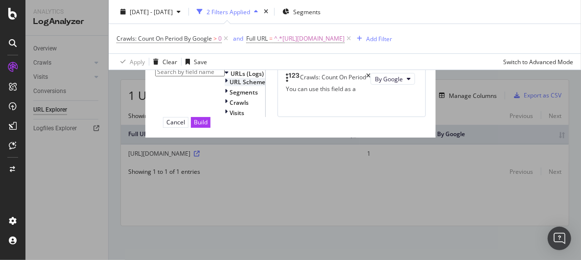
scroll to position [4, 0]
click at [225, 96] on icon "modal" at bounding box center [226, 92] width 3 height 8
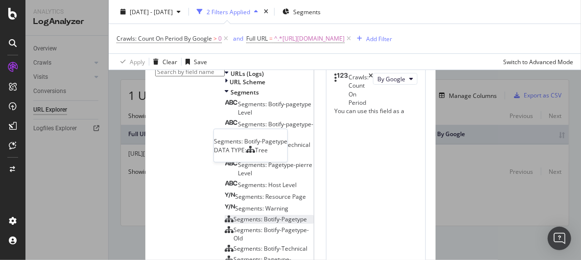
scroll to position [150, 0]
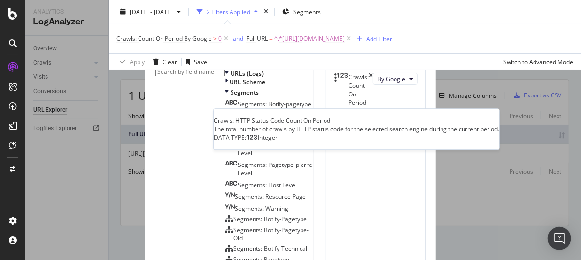
scroll to position [334, 0]
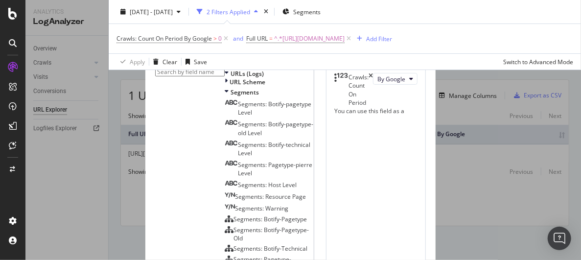
click at [225, 86] on icon "modal" at bounding box center [226, 82] width 3 height 8
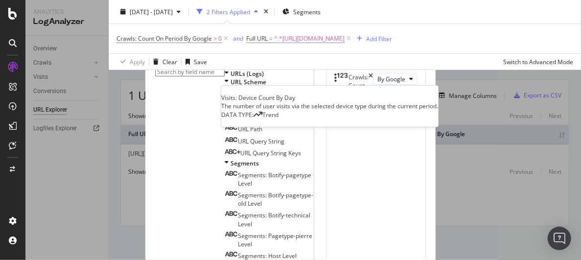
scroll to position [662, 0]
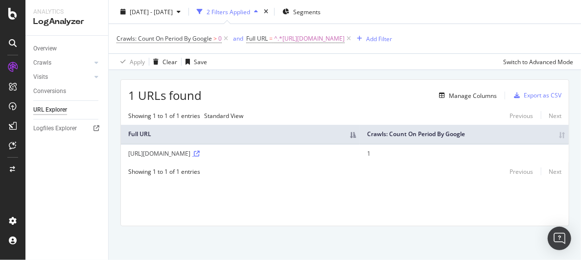
click at [200, 157] on icon at bounding box center [197, 154] width 6 height 6
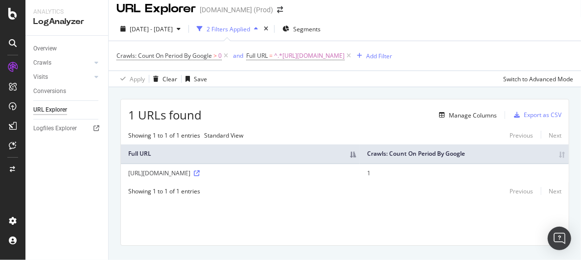
scroll to position [0, 0]
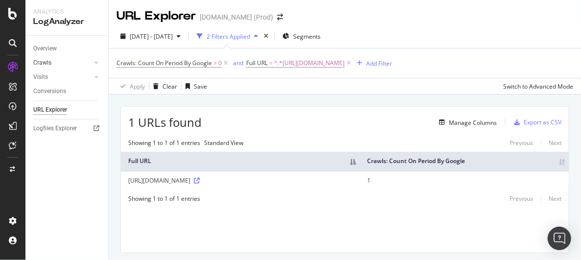
click at [85, 63] on div at bounding box center [87, 63] width 10 height 10
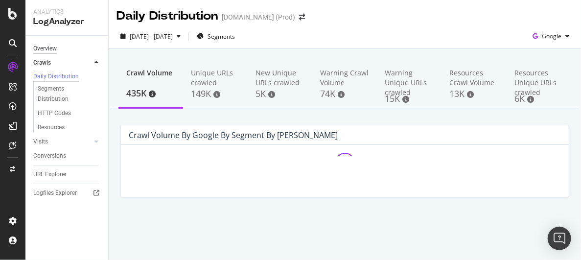
click at [55, 47] on div "Overview" at bounding box center [44, 49] width 23 height 10
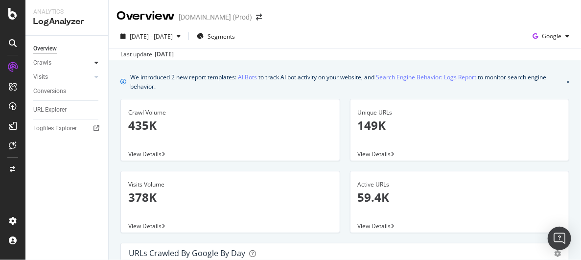
click at [96, 63] on icon at bounding box center [96, 63] width 4 height 6
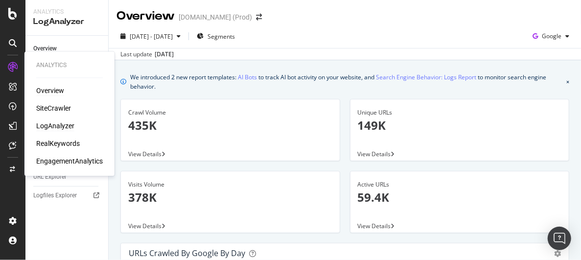
click at [56, 90] on div "Overview" at bounding box center [50, 91] width 28 height 10
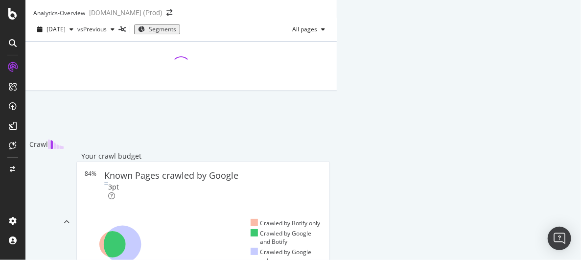
click at [176, 33] on span "Segments" at bounding box center [162, 29] width 27 height 8
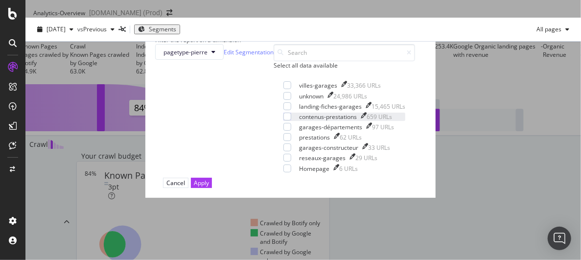
scroll to position [17, 0]
click at [283, 120] on div "modal" at bounding box center [287, 117] width 8 height 8
click at [209, 187] on div "Apply" at bounding box center [201, 183] width 15 height 8
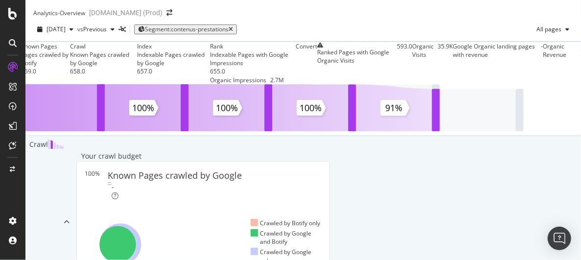
scroll to position [440, 0]
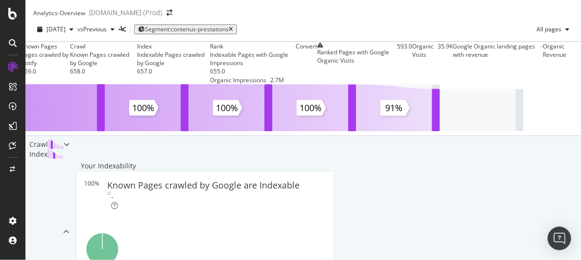
scroll to position [497, 0]
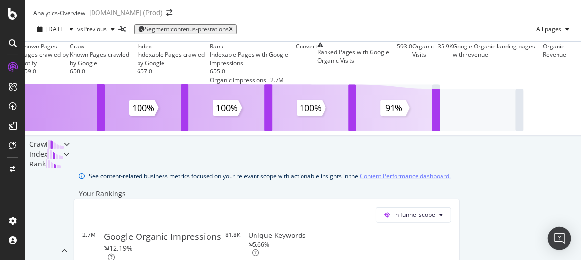
scroll to position [545, 0]
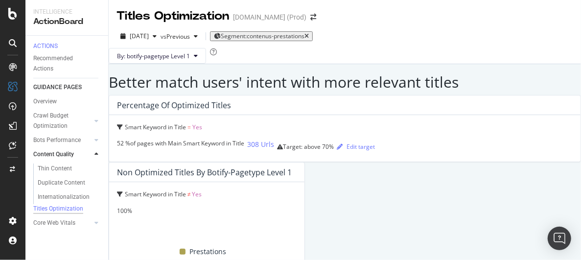
scroll to position [399, 0]
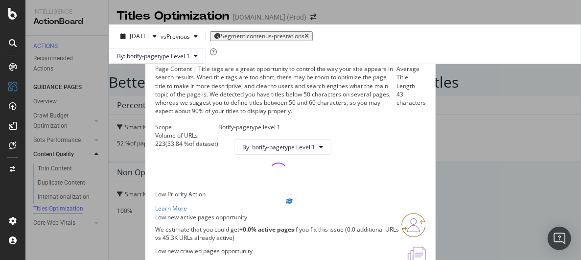
scroll to position [98, 0]
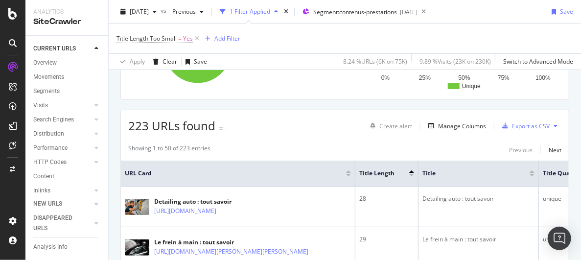
scroll to position [147, 0]
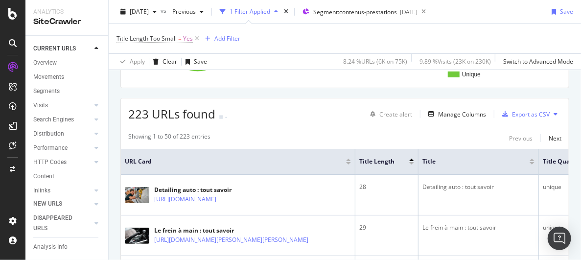
click at [553, 113] on icon at bounding box center [555, 114] width 4 height 6
click at [515, 113] on div "Export as CSV" at bounding box center [531, 114] width 38 height 8
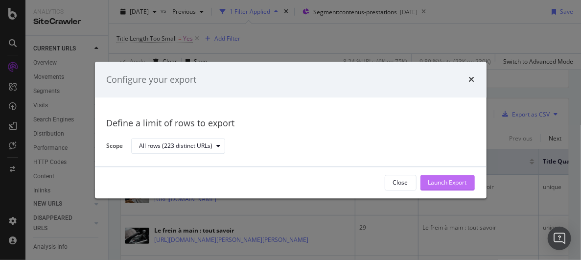
click at [441, 180] on div "Launch Export" at bounding box center [447, 183] width 39 height 8
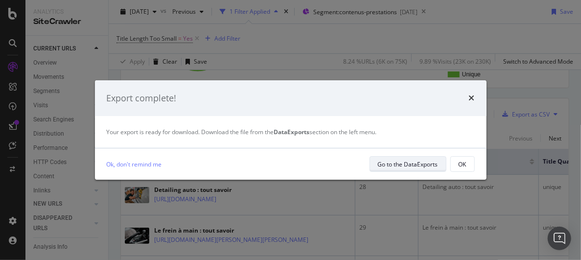
click at [416, 160] on div "Go to the DataExports" at bounding box center [408, 164] width 60 height 8
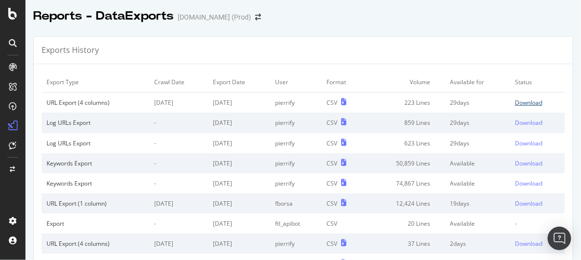
click at [515, 100] on div "Download" at bounding box center [528, 102] width 27 height 8
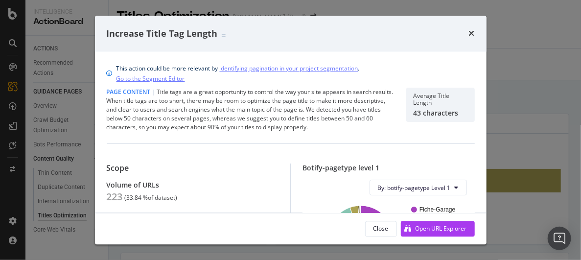
scroll to position [98, 0]
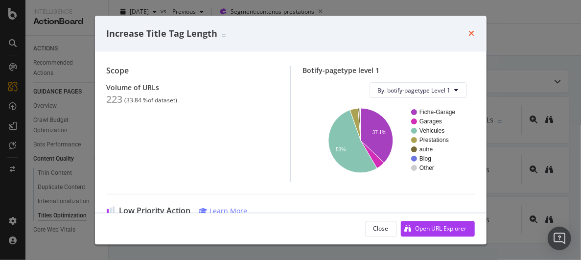
click at [470, 34] on icon "times" at bounding box center [472, 34] width 6 height 8
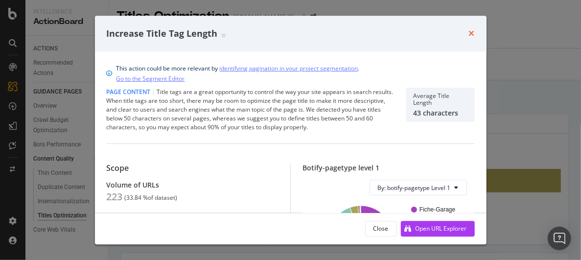
click at [470, 36] on icon "times" at bounding box center [472, 34] width 6 height 8
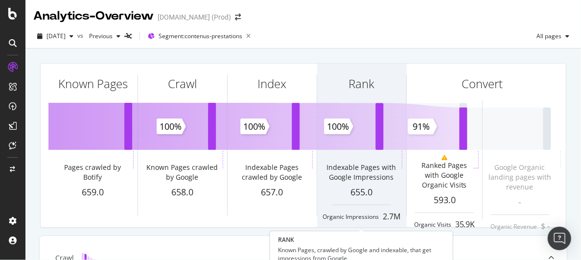
click at [360, 171] on div "Indexable Pages with Google Impressions" at bounding box center [361, 172] width 77 height 20
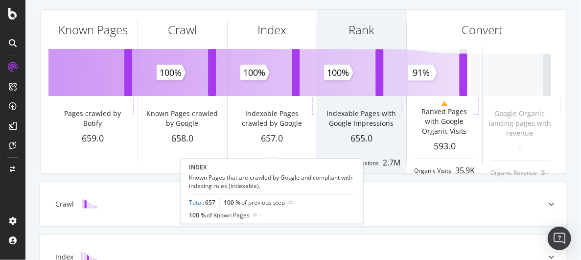
scroll to position [46, 0]
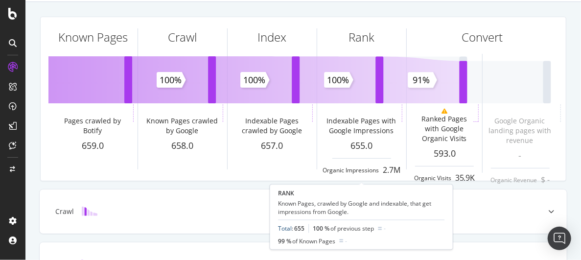
click at [288, 227] on link "Total" at bounding box center [285, 228] width 14 height 8
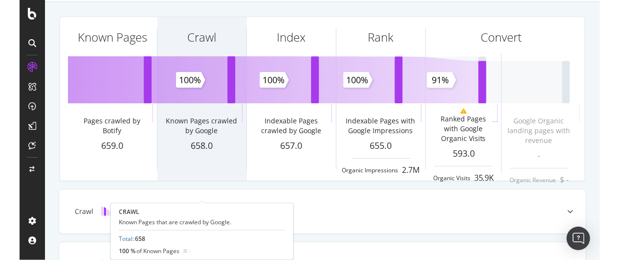
scroll to position [0, 0]
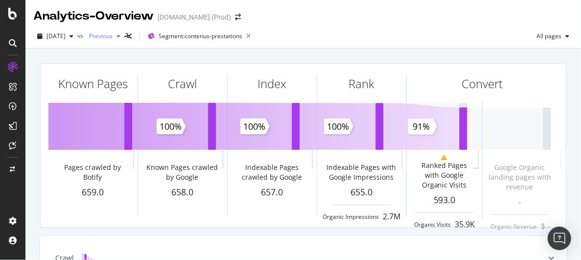
click at [120, 37] on icon "button" at bounding box center [118, 36] width 4 height 6
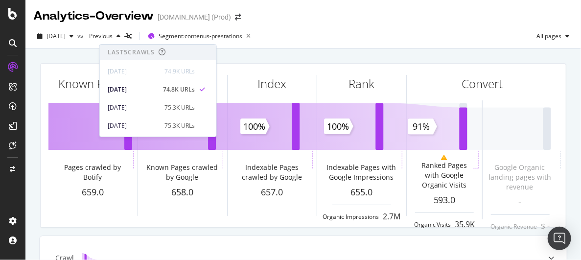
click at [340, 38] on div "[DATE] vs Previous Segment: contenus-prestations All pages" at bounding box center [302, 38] width 555 height 20
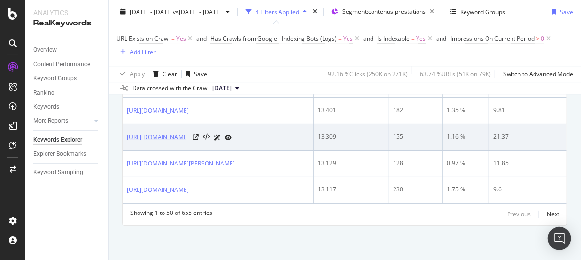
scroll to position [1861, 0]
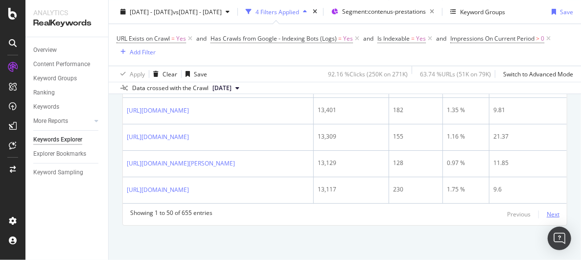
click at [546, 210] on div "Next" at bounding box center [552, 214] width 13 height 8
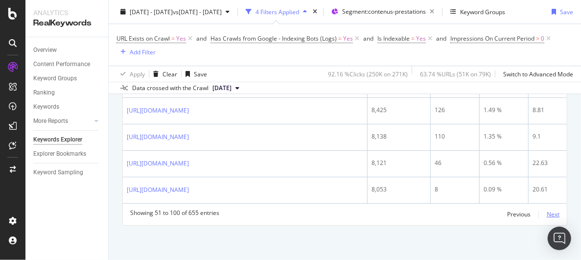
click at [546, 215] on div "Next" at bounding box center [552, 214] width 13 height 8
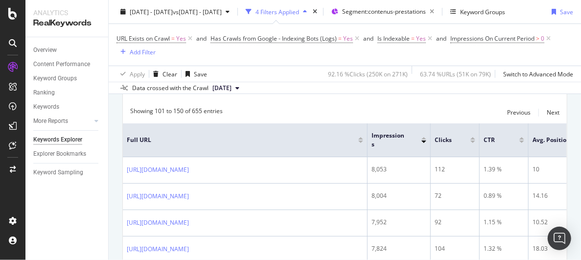
scroll to position [1852, 0]
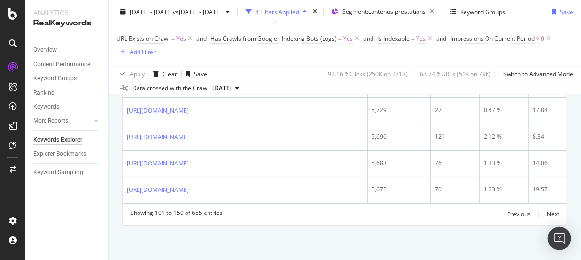
click at [546, 210] on div "Next" at bounding box center [552, 214] width 13 height 8
click at [547, 213] on div "Next" at bounding box center [552, 214] width 13 height 8
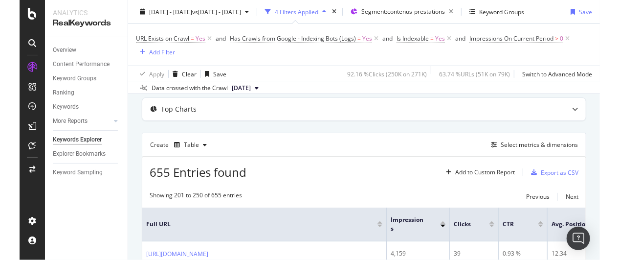
scroll to position [98, 0]
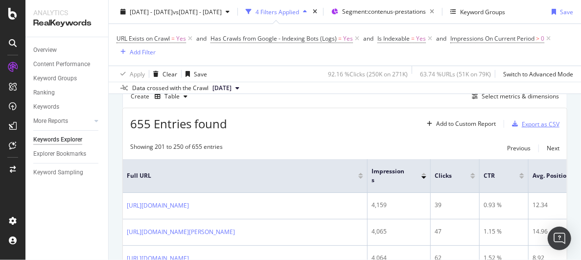
click at [521, 121] on div "Export as CSV" at bounding box center [540, 124] width 38 height 8
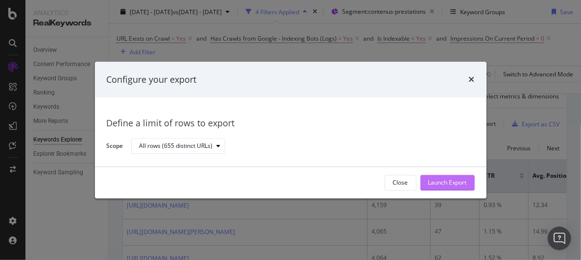
click at [437, 182] on div "Launch Export" at bounding box center [447, 183] width 39 height 8
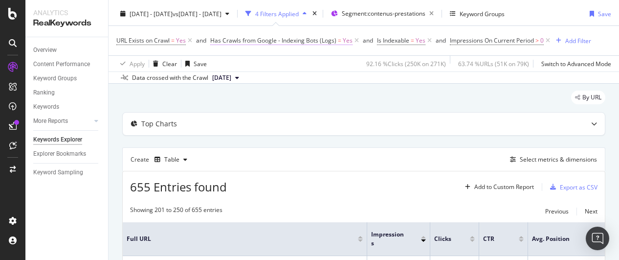
scroll to position [0, 0]
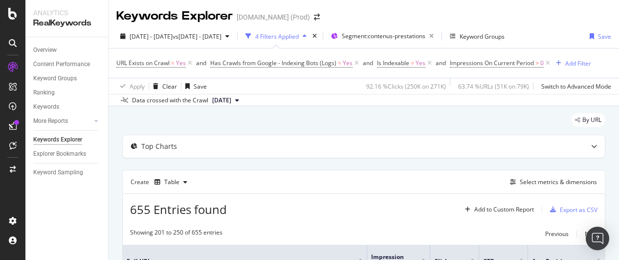
click at [351, 12] on div "Keywords Explorer idgarages.com (Prod)" at bounding box center [364, 12] width 511 height 24
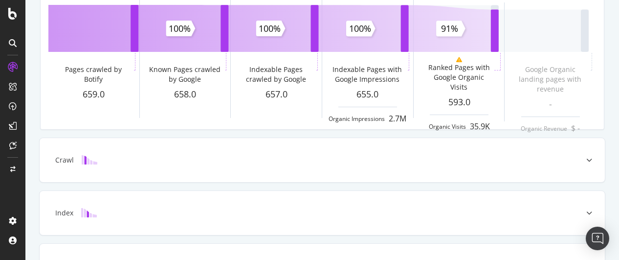
scroll to position [196, 0]
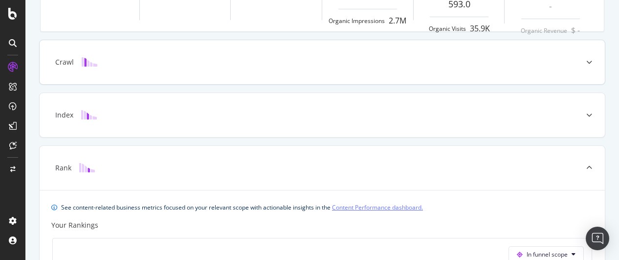
click at [586, 59] on icon at bounding box center [589, 62] width 6 height 6
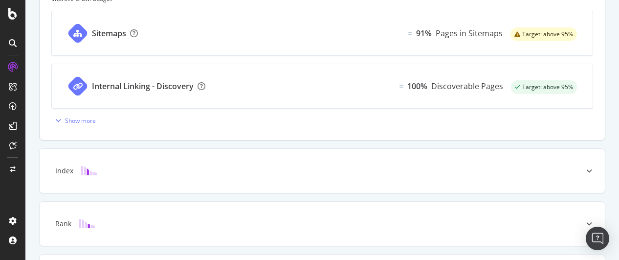
scroll to position [430, 0]
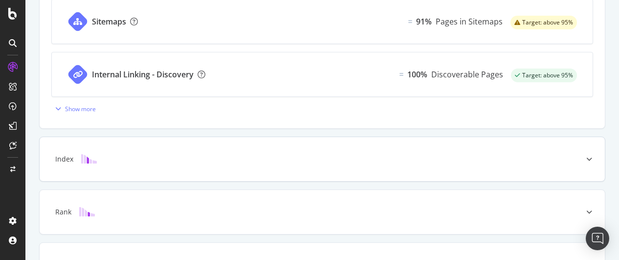
click at [458, 158] on div "Index" at bounding box center [307, 159] width 527 height 10
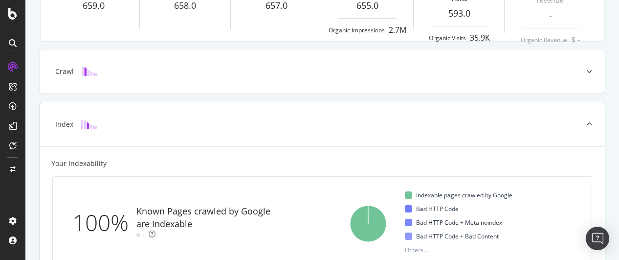
scroll to position [253, 0]
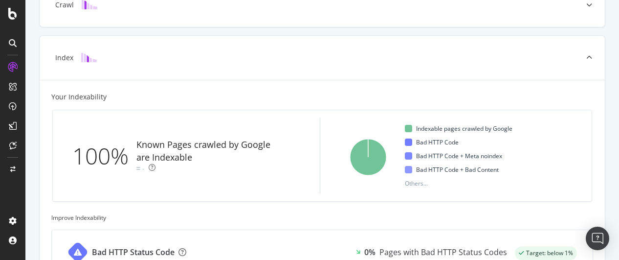
click at [519, 66] on div "Index" at bounding box center [322, 58] width 565 height 44
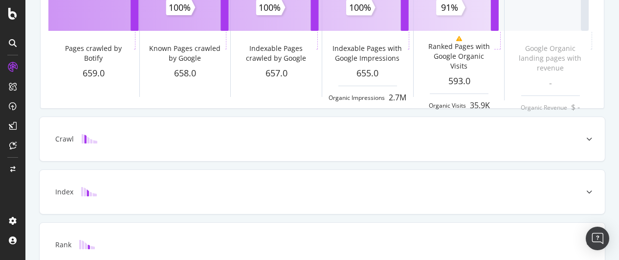
scroll to position [152, 0]
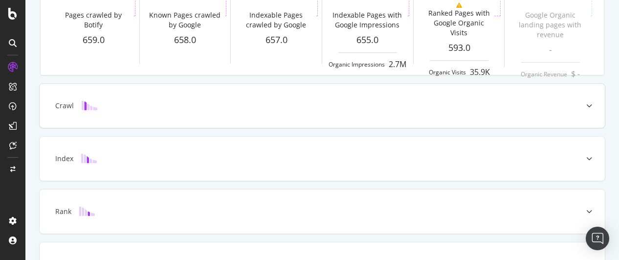
click at [586, 104] on icon at bounding box center [589, 106] width 6 height 6
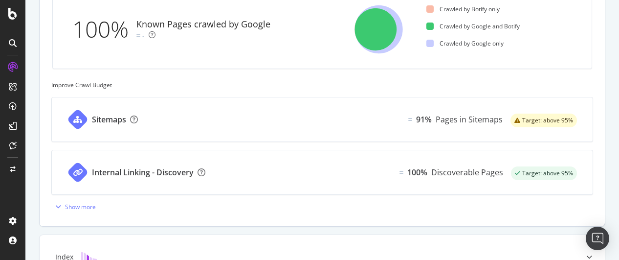
scroll to position [382, 0]
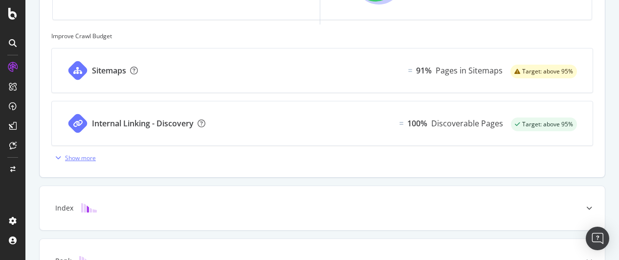
click at [72, 159] on div "Show more" at bounding box center [80, 158] width 31 height 8
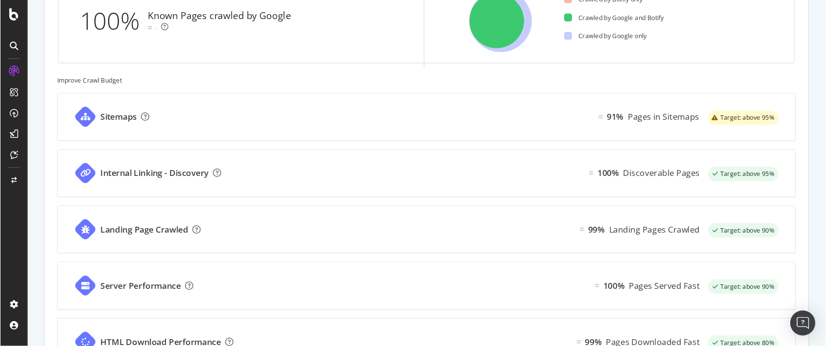
scroll to position [342, 0]
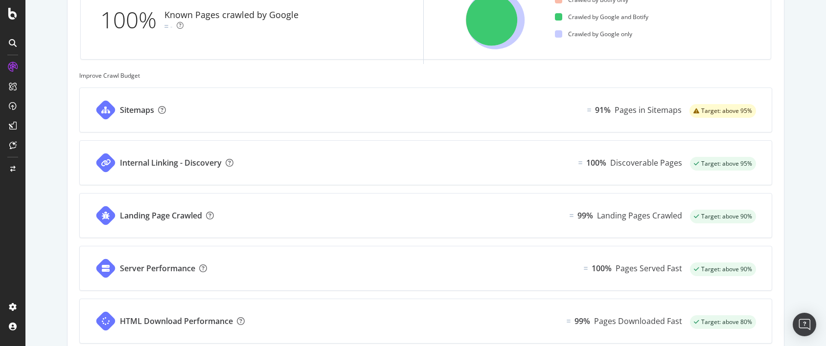
drag, startPoint x: 577, startPoint y: 0, endPoint x: 34, endPoint y: 184, distance: 573.3
click at [32, 184] on div "Known Pages Pages crawled by Botify 659.0 Crawl Known Pages crawled by Google 6…" at bounding box center [425, 168] width 800 height 923
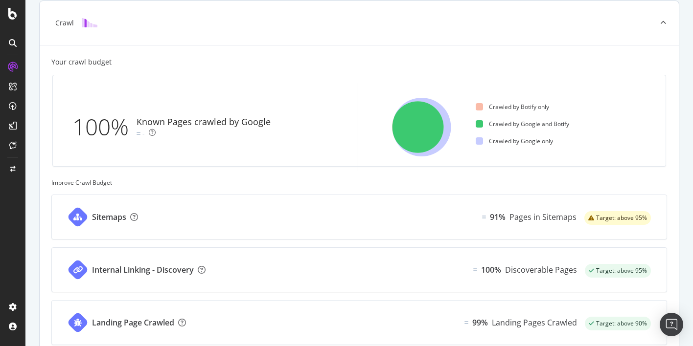
scroll to position [220, 0]
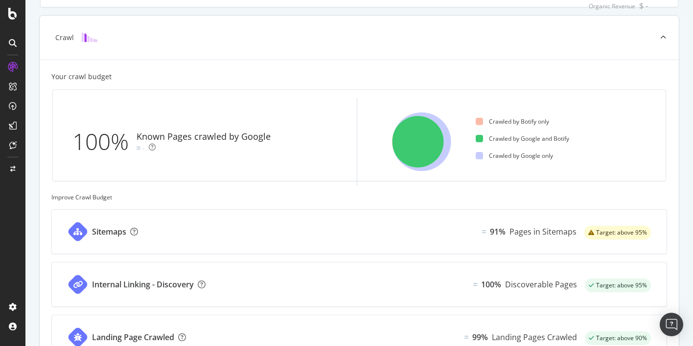
click at [596, 232] on span "Target: above 95%" at bounding box center [621, 233] width 51 height 6
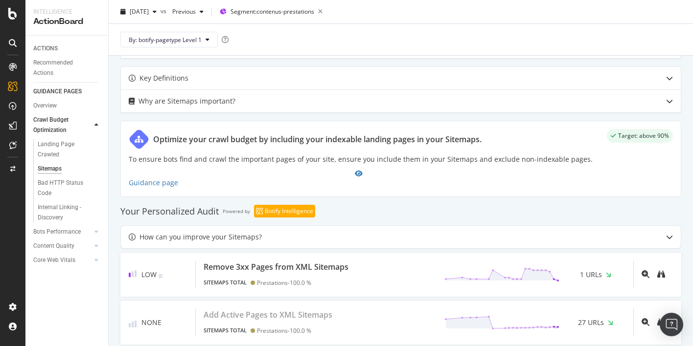
scroll to position [445, 0]
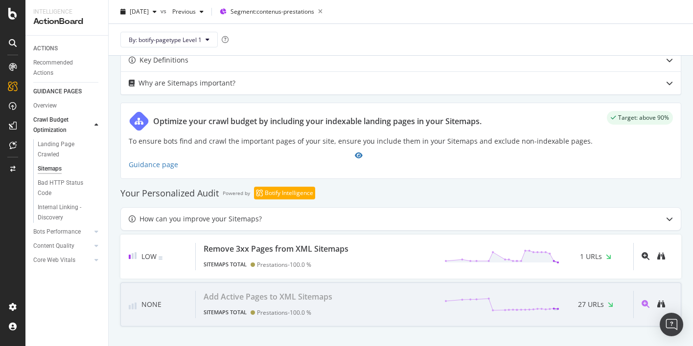
click at [578, 259] on span "27 URLs" at bounding box center [591, 305] width 26 height 12
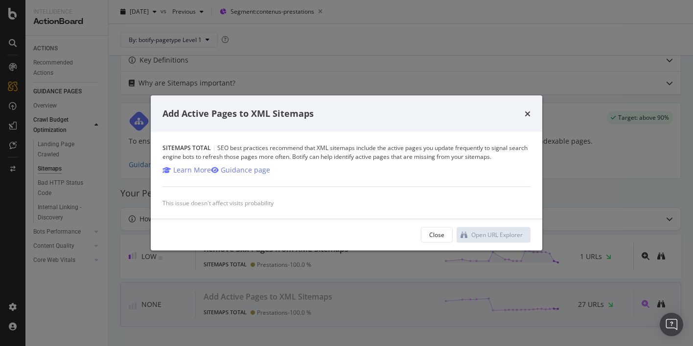
scroll to position [445, 0]
click at [485, 259] on div "Add Active Pages to XML Sitemaps Sitemaps Total | SEO best practices recommend …" at bounding box center [346, 173] width 693 height 346
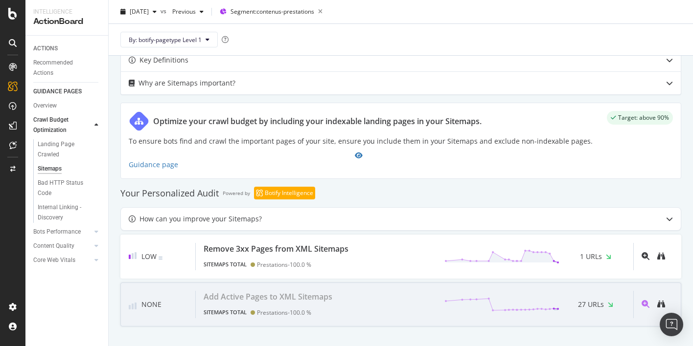
click at [586, 259] on span "27 URLs" at bounding box center [591, 305] width 26 height 12
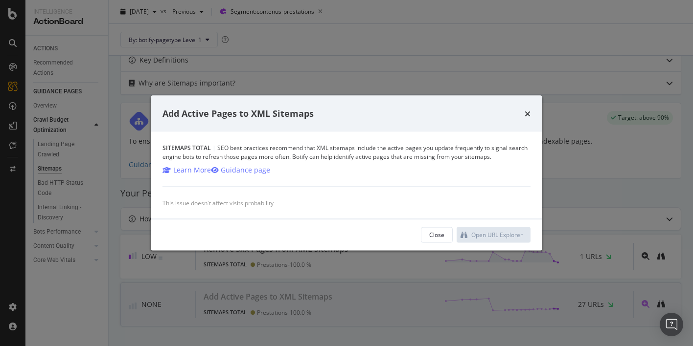
scroll to position [445, 0]
click at [531, 110] on div "Add Active Pages to XML Sitemaps" at bounding box center [346, 114] width 391 height 36
click at [528, 110] on icon "times" at bounding box center [527, 114] width 6 height 8
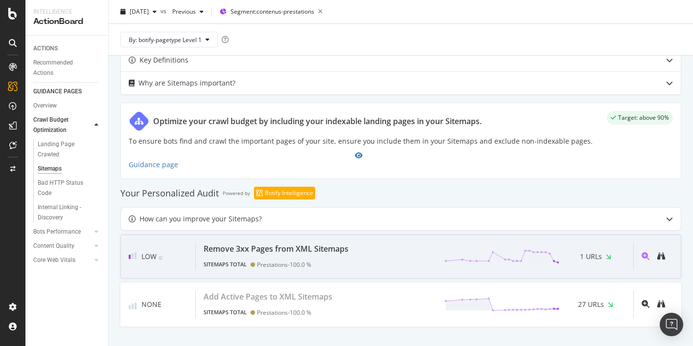
scroll to position [445, 0]
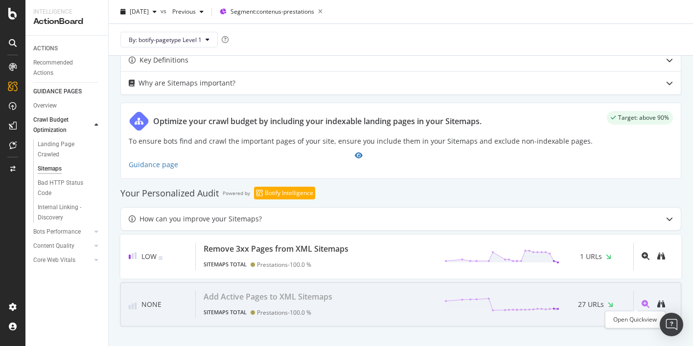
click at [619, 259] on icon "magnifying-glass-plus" at bounding box center [645, 304] width 8 height 8
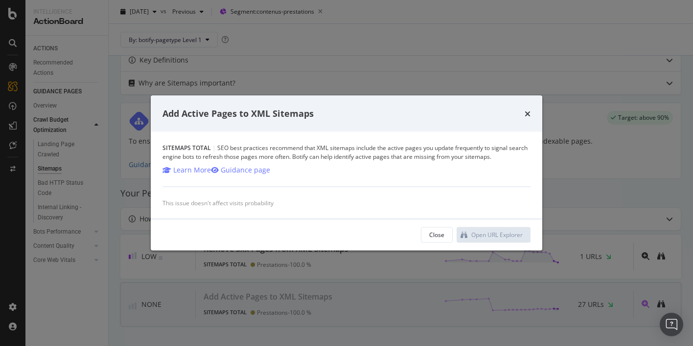
scroll to position [445, 0]
click at [377, 202] on div "This issue doesn't affect visits probability" at bounding box center [346, 203] width 368 height 8
drag, startPoint x: 377, startPoint y: 202, endPoint x: 440, endPoint y: 235, distance: 71.1
click at [440, 235] on div "Close" at bounding box center [436, 235] width 15 height 8
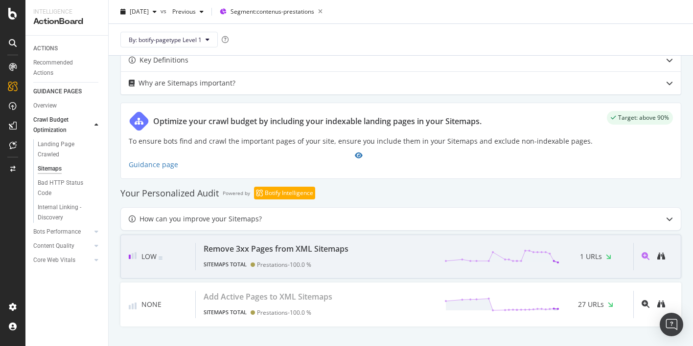
scroll to position [445, 0]
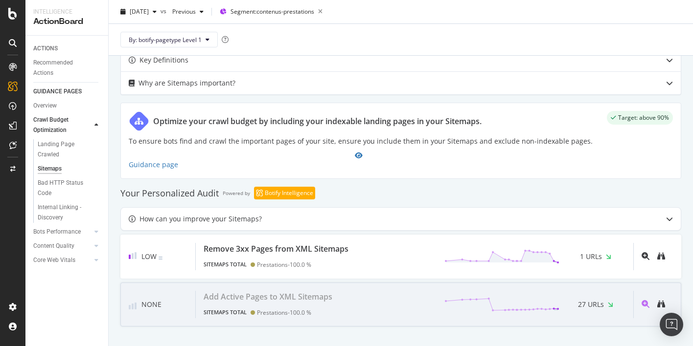
click at [239, 259] on div "Add Active Pages to XML Sitemaps" at bounding box center [267, 297] width 129 height 12
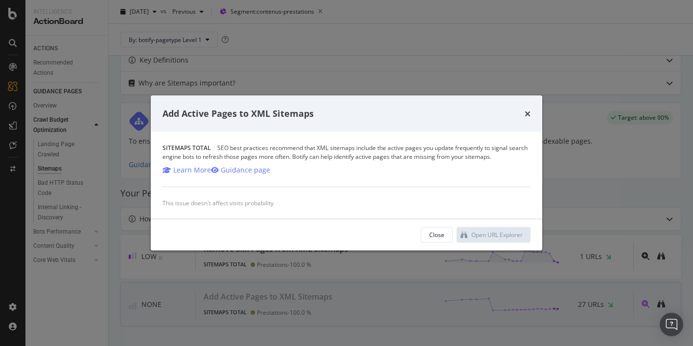
scroll to position [445, 0]
click at [524, 110] on icon "times" at bounding box center [527, 114] width 6 height 8
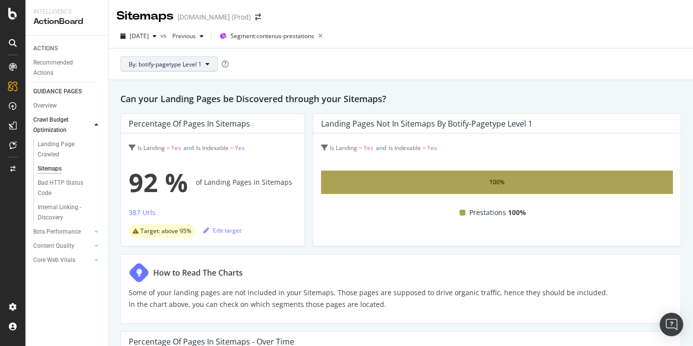
click at [207, 65] on icon at bounding box center [207, 64] width 4 height 6
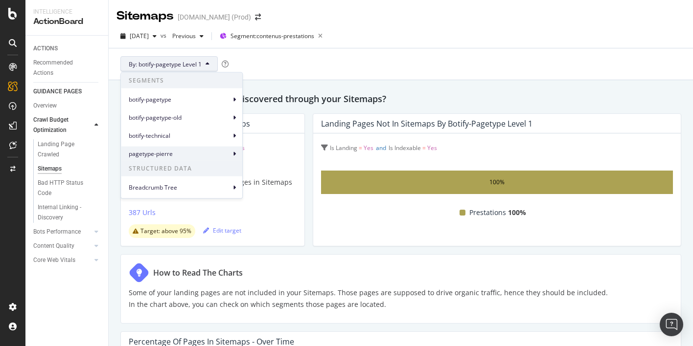
click at [174, 152] on span "pagetype-pierre" at bounding box center [180, 153] width 102 height 9
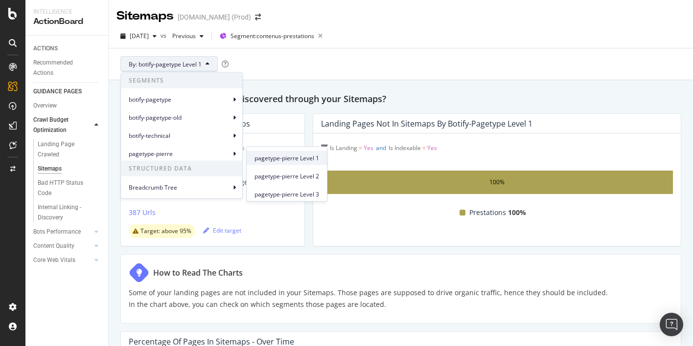
click at [295, 159] on span "pagetype-pierre Level 1" at bounding box center [286, 158] width 65 height 9
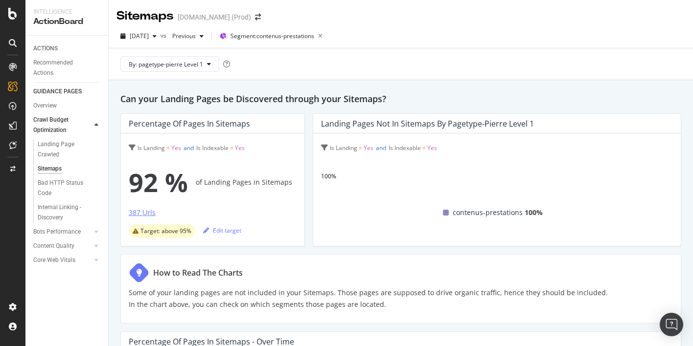
click at [145, 211] on div "387 Urls" at bounding box center [142, 213] width 27 height 10
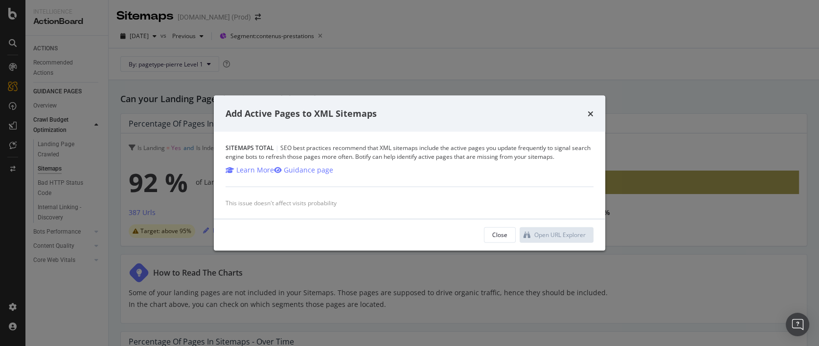
click at [592, 108] on div "times" at bounding box center [590, 114] width 6 height 13
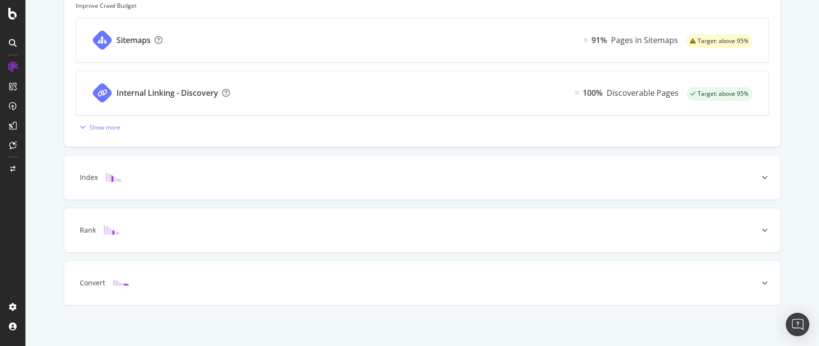
scroll to position [412, 0]
click at [619, 178] on div at bounding box center [764, 177] width 31 height 44
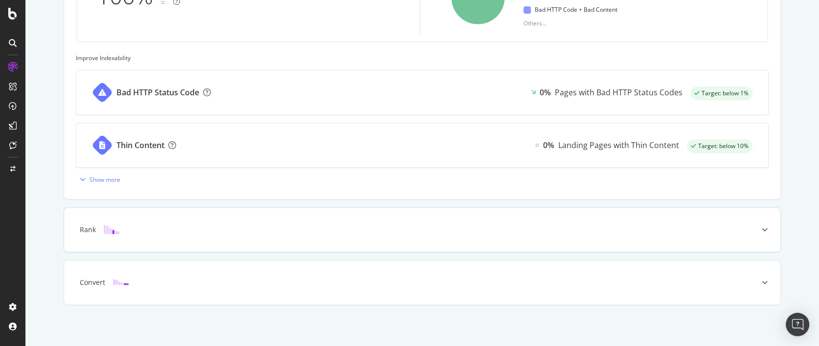
click at [515, 229] on div "Rank" at bounding box center [406, 230] width 677 height 10
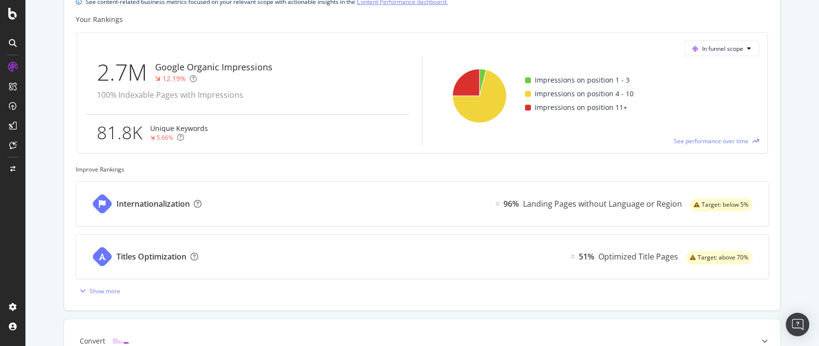
scroll to position [460, 0]
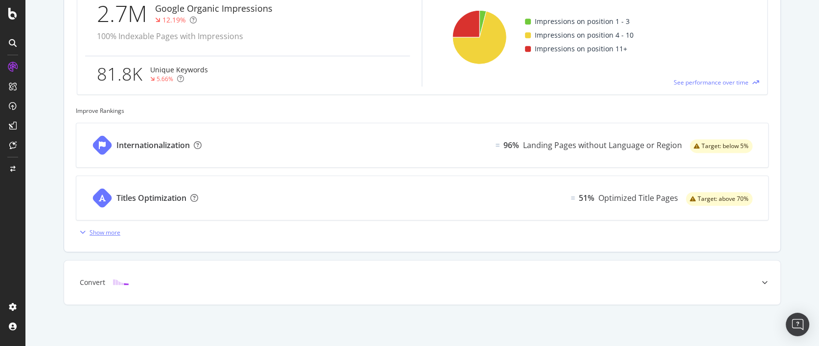
click at [101, 234] on div "Show more" at bounding box center [105, 232] width 31 height 8
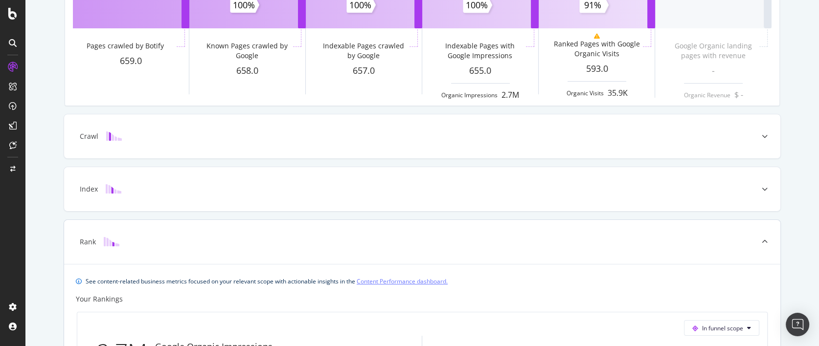
scroll to position [68, 0]
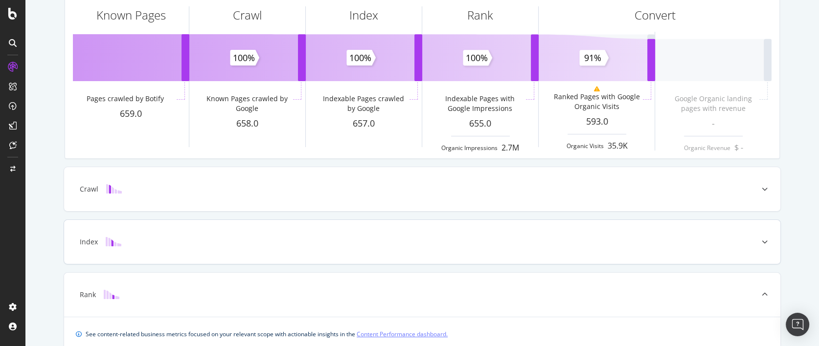
click at [424, 241] on div "Index" at bounding box center [406, 242] width 677 height 10
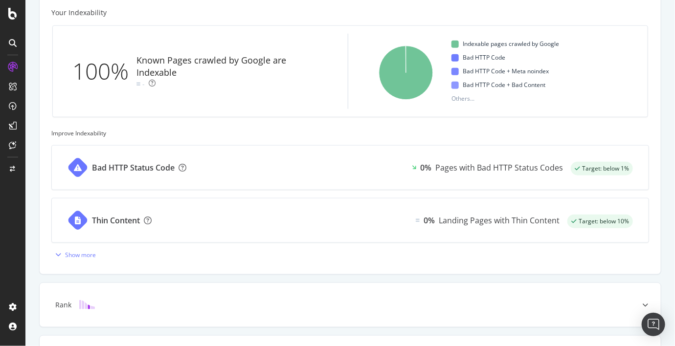
scroll to position [325, 0]
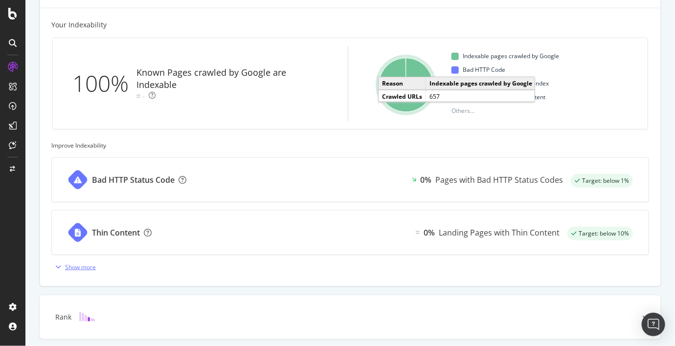
click at [61, 259] on icon "button" at bounding box center [58, 267] width 6 height 6
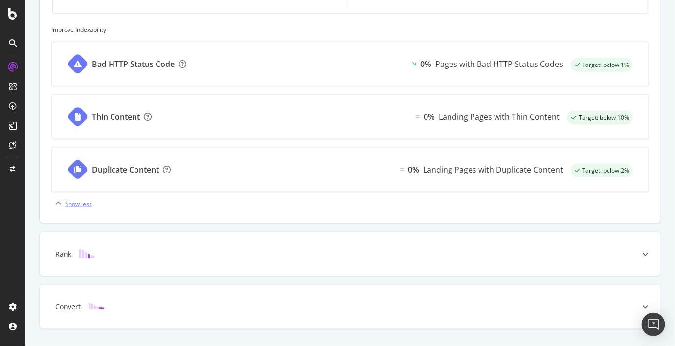
scroll to position [465, 0]
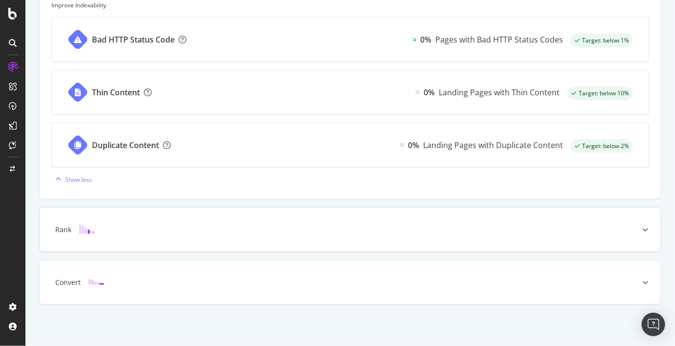
click at [230, 225] on div "Rank" at bounding box center [335, 230] width 583 height 10
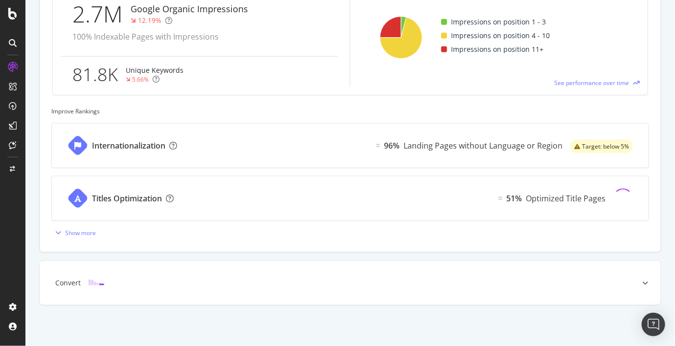
scroll to position [460, 0]
click at [73, 233] on div "Show more" at bounding box center [80, 232] width 31 height 8
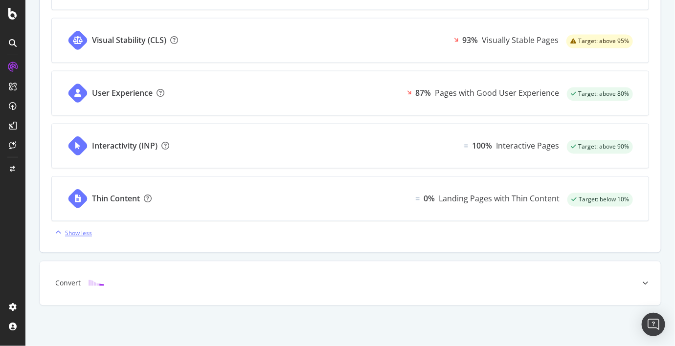
scroll to position [723, 0]
click at [256, 259] on div "Convert" at bounding box center [350, 283] width 621 height 44
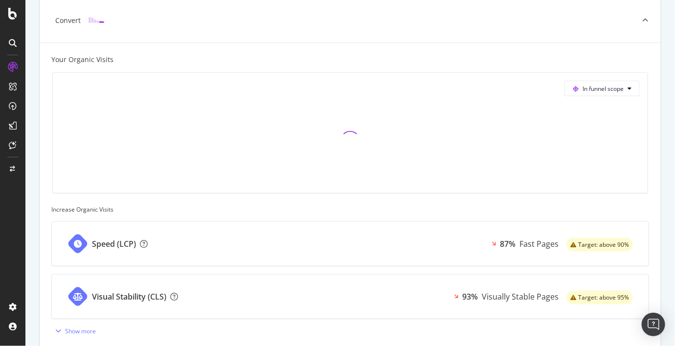
scroll to position [442, 0]
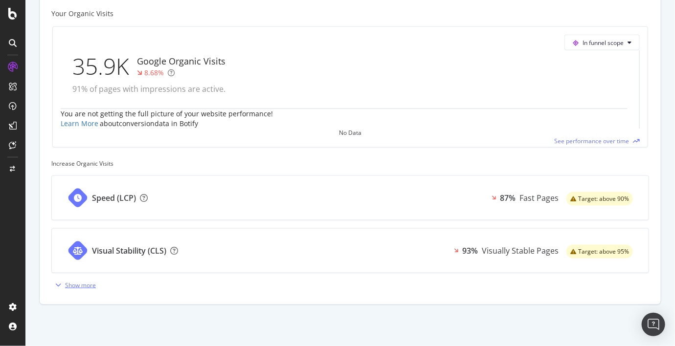
click at [78, 259] on div "Show more" at bounding box center [80, 285] width 31 height 8
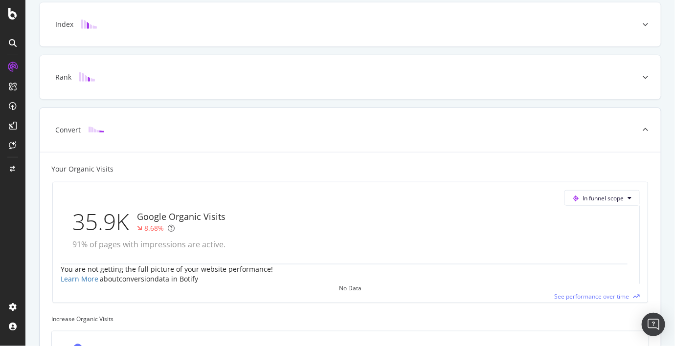
scroll to position [156, 0]
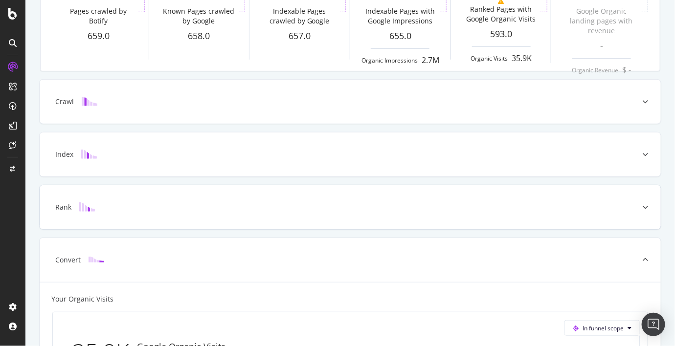
click at [156, 206] on div "Rank" at bounding box center [335, 208] width 583 height 10
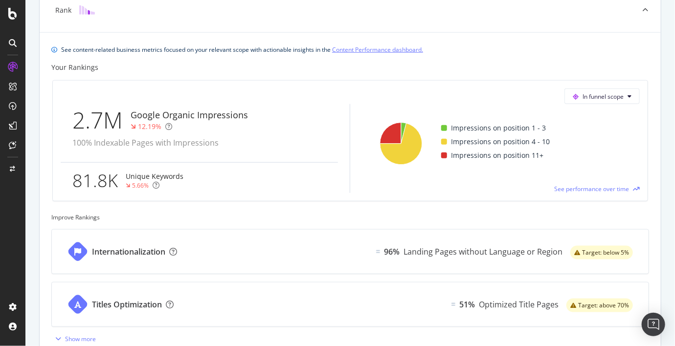
scroll to position [406, 0]
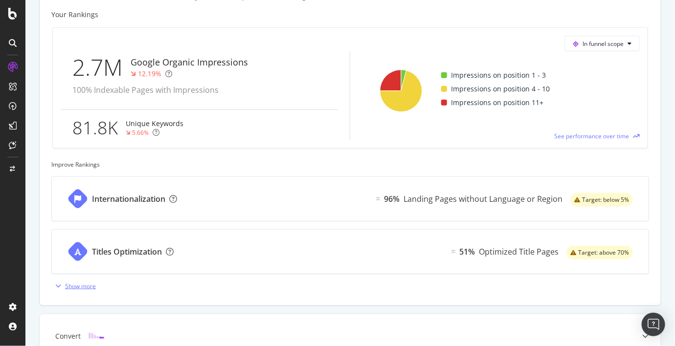
click at [79, 259] on div "Show more" at bounding box center [80, 286] width 31 height 8
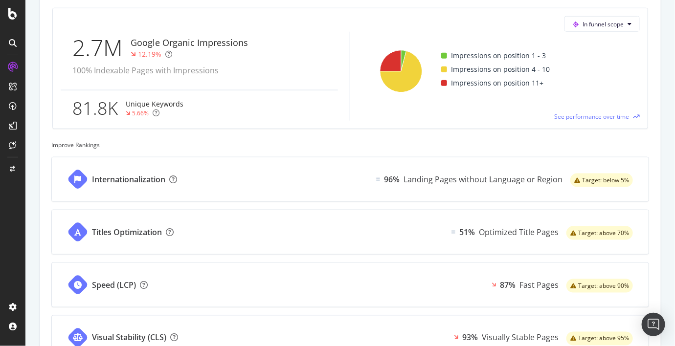
scroll to position [427, 0]
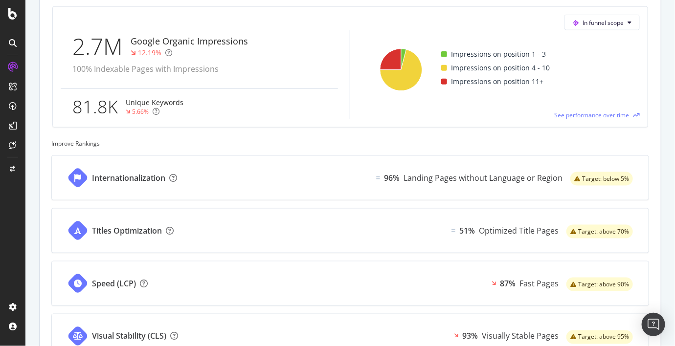
click at [45, 259] on div "See content-related business metrics focused on your relevant scope with action…" at bounding box center [350, 253] width 621 height 590
drag, startPoint x: 664, startPoint y: 172, endPoint x: 665, endPoint y: 183, distance: 10.9
click at [619, 183] on div "Analytics - Overview [DOMAIN_NAME] (Prod) [DATE] vs Previous Segment: contenus-…" at bounding box center [350, 173] width 650 height 346
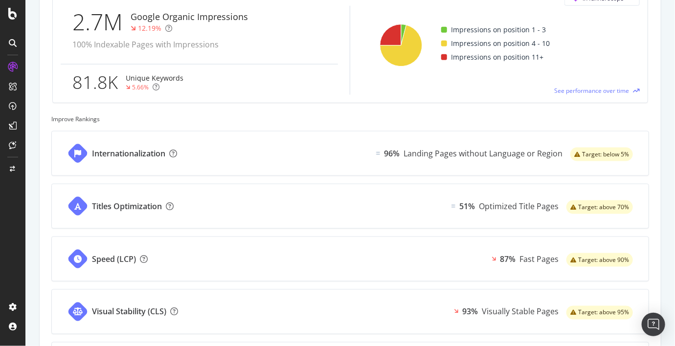
scroll to position [459, 0]
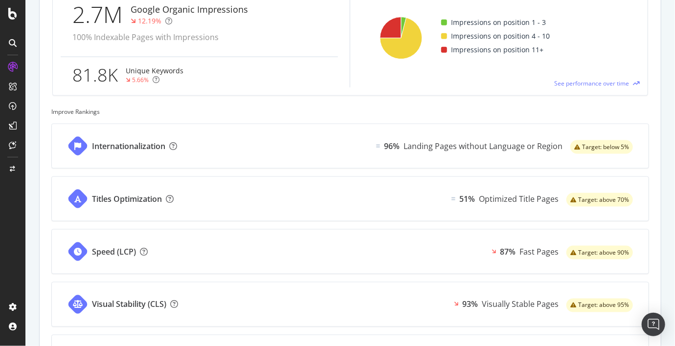
click at [524, 247] on div "Fast Pages" at bounding box center [538, 252] width 39 height 11
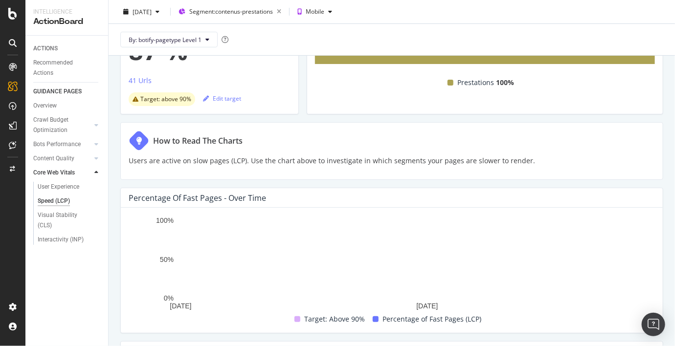
scroll to position [302, 0]
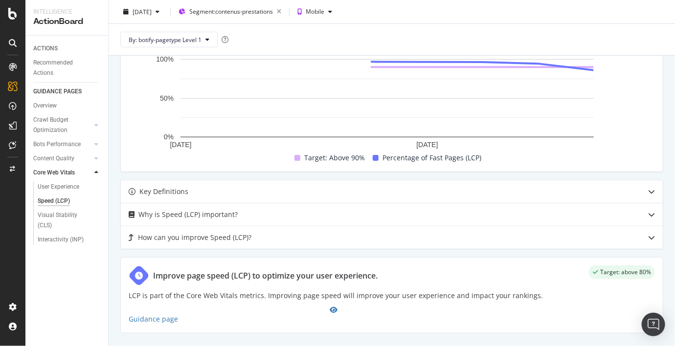
scroll to position [287, 0]
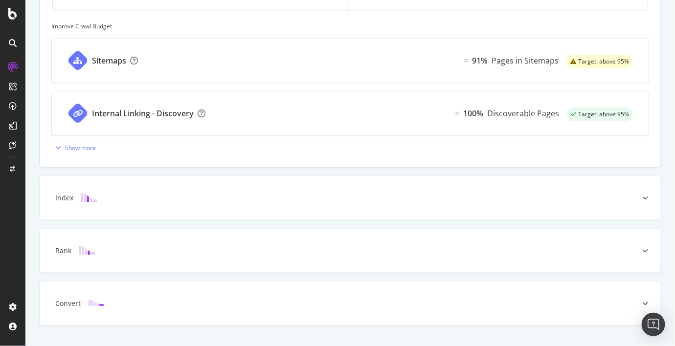
scroll to position [412, 0]
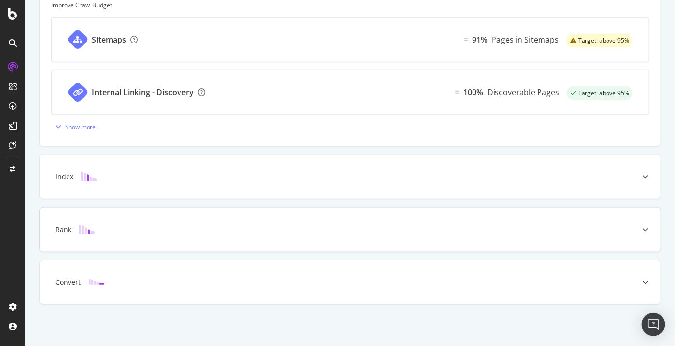
click at [153, 233] on div "Rank" at bounding box center [335, 230] width 583 height 10
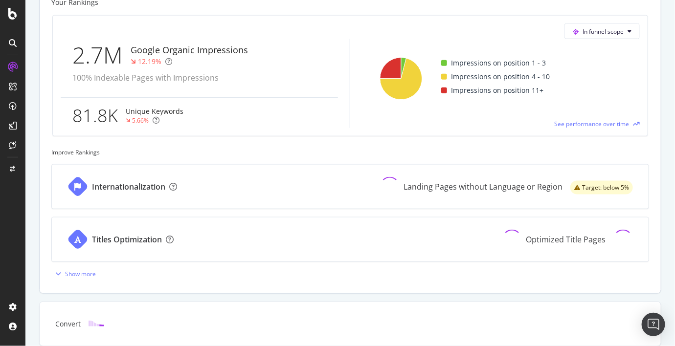
scroll to position [460, 0]
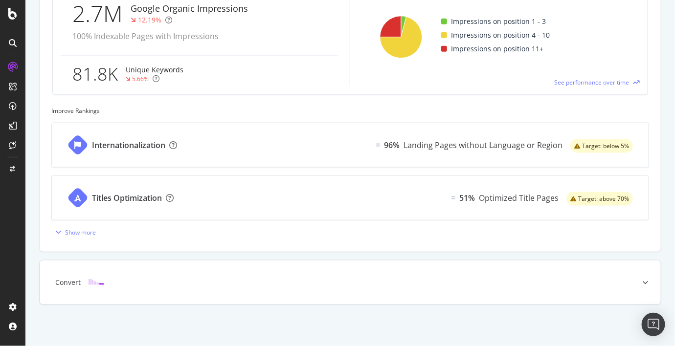
click at [145, 259] on div "Convert" at bounding box center [335, 283] width 583 height 10
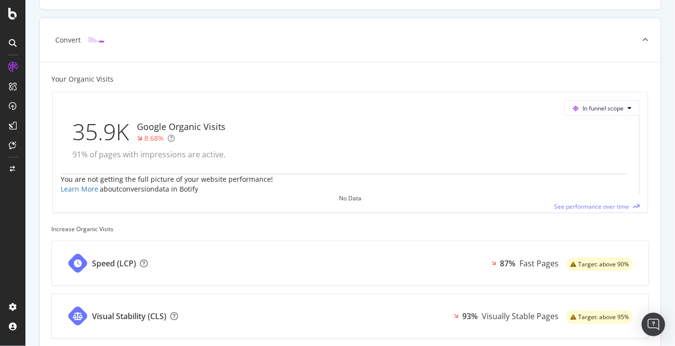
scroll to position [442, 0]
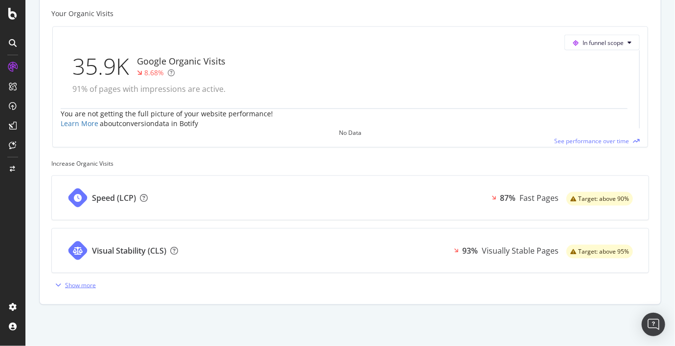
click at [68, 259] on div "Show more" at bounding box center [80, 285] width 31 height 8
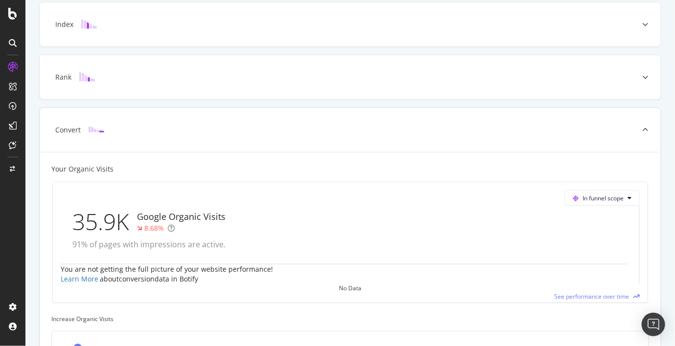
scroll to position [156, 0]
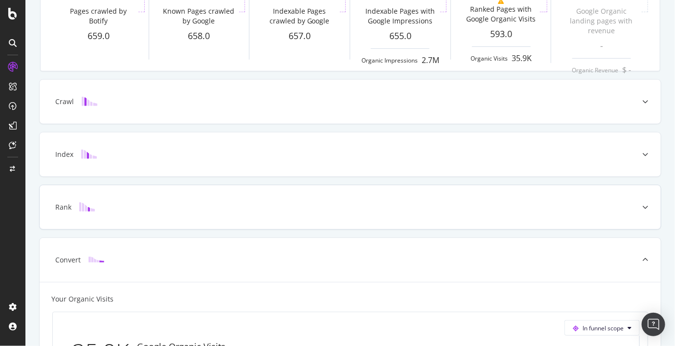
click at [110, 207] on div "Rank" at bounding box center [335, 208] width 583 height 10
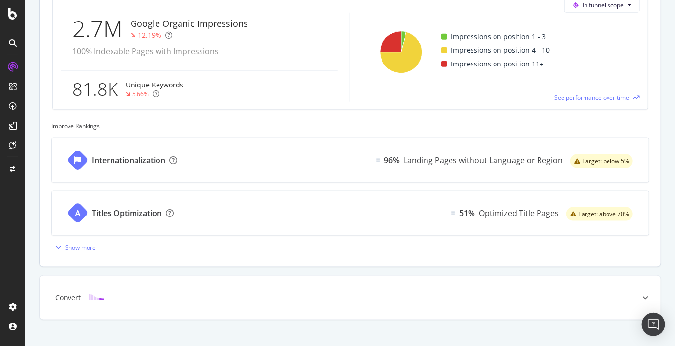
scroll to position [460, 0]
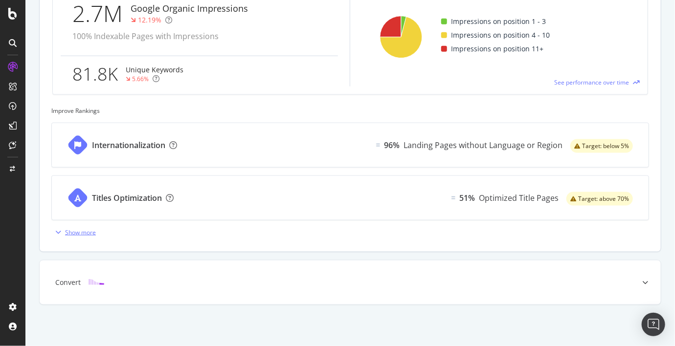
click at [88, 233] on div "Show more" at bounding box center [80, 232] width 31 height 8
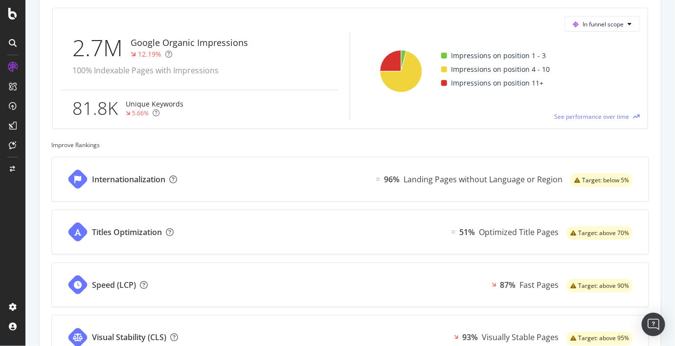
scroll to position [427, 0]
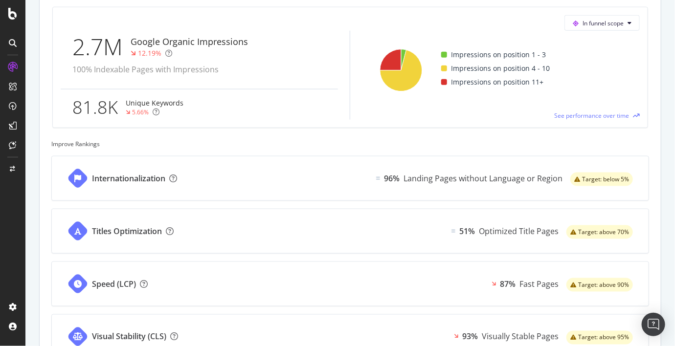
click at [44, 259] on div "See content-related business metrics focused on your relevant scope with action…" at bounding box center [350, 254] width 621 height 590
click at [506, 233] on div "Optimized Title Pages" at bounding box center [519, 231] width 80 height 11
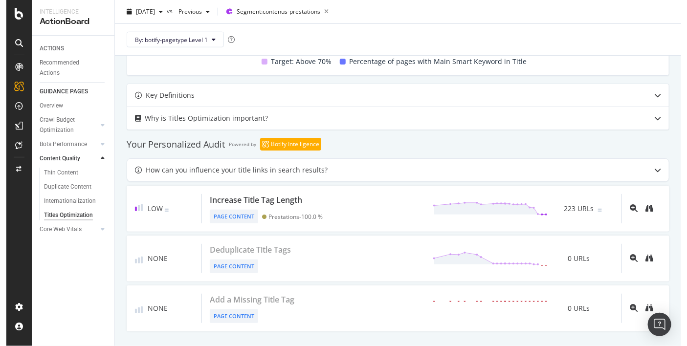
scroll to position [403, 0]
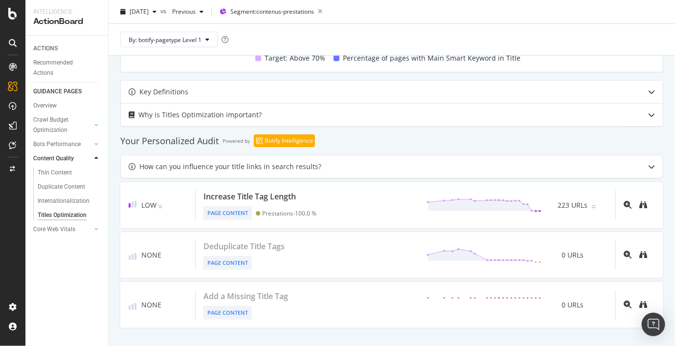
click at [135, 259] on div "Better match users' intent with more relevant titles Percentage of Optimized Ti…" at bounding box center [392, 12] width 566 height 671
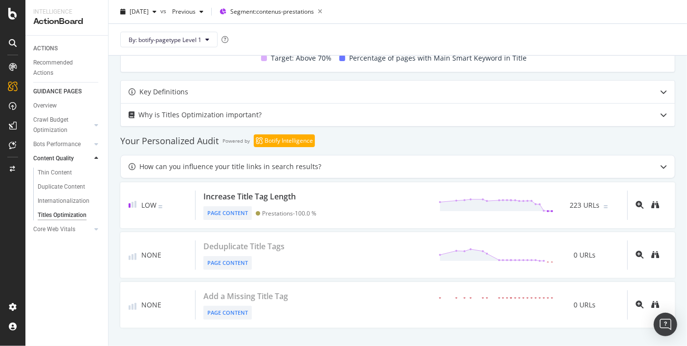
click at [266, 259] on div "Better match users' intent with more relevant titles Percentage of Optimized Ti…" at bounding box center [398, 12] width 579 height 671
click at [306, 259] on div "Better match users' intent with more relevant titles Percentage of Optimized Ti…" at bounding box center [398, 12] width 579 height 671
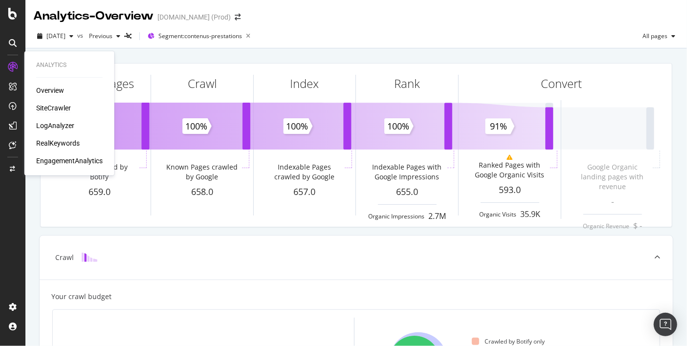
click at [49, 108] on div "SiteCrawler" at bounding box center [53, 108] width 35 height 10
click at [59, 125] on div "LogAnalyzer" at bounding box center [55, 126] width 38 height 10
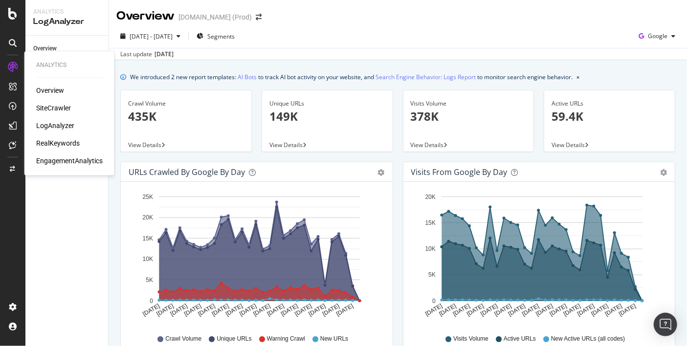
click at [60, 140] on div "RealKeywords" at bounding box center [58, 143] width 44 height 10
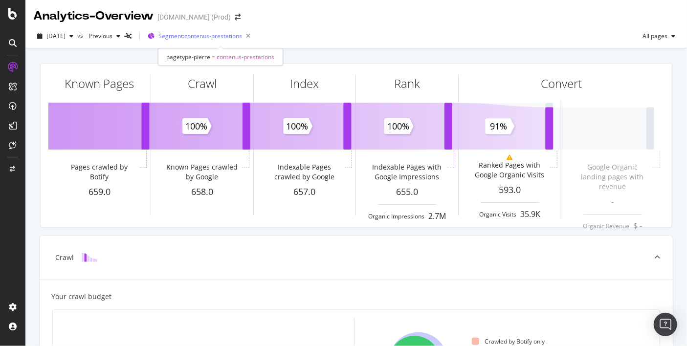
click at [209, 34] on span "Segment: contenus-prestations" at bounding box center [200, 36] width 84 height 8
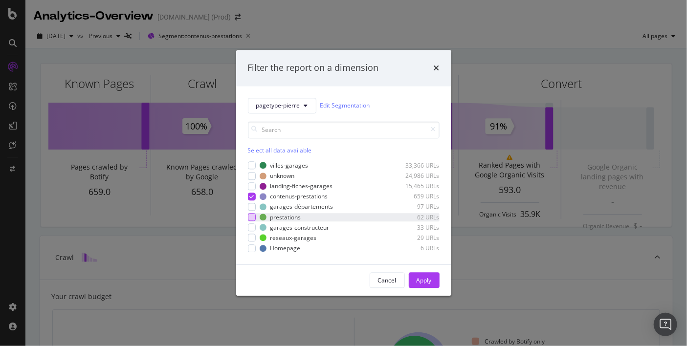
click at [251, 218] on div "modal" at bounding box center [252, 218] width 8 height 8
click at [250, 197] on icon "modal" at bounding box center [251, 196] width 4 height 5
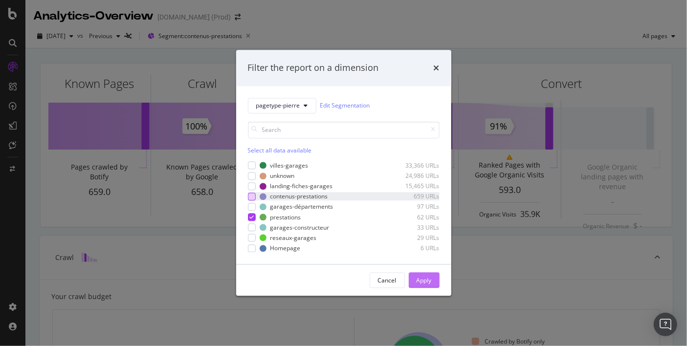
click at [422, 259] on div "Apply" at bounding box center [424, 280] width 15 height 8
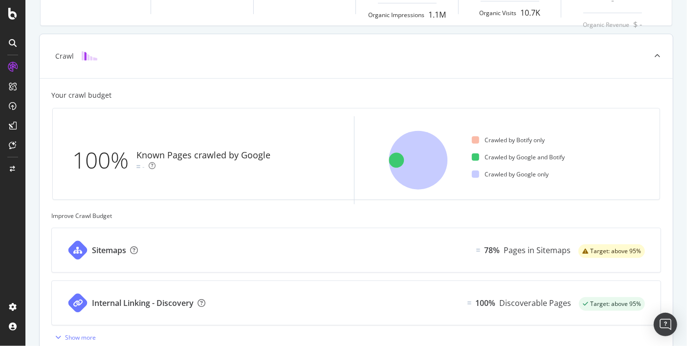
scroll to position [261, 0]
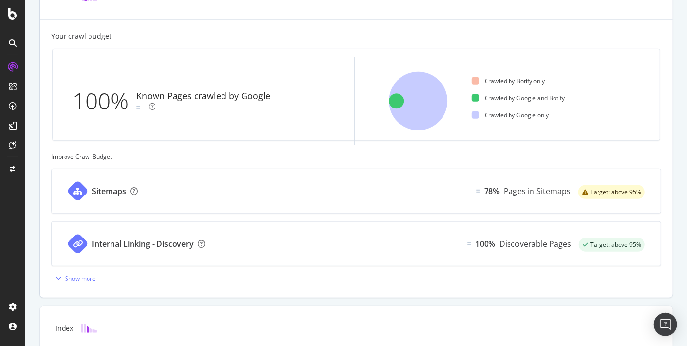
click at [74, 259] on div "Show more" at bounding box center [80, 278] width 31 height 8
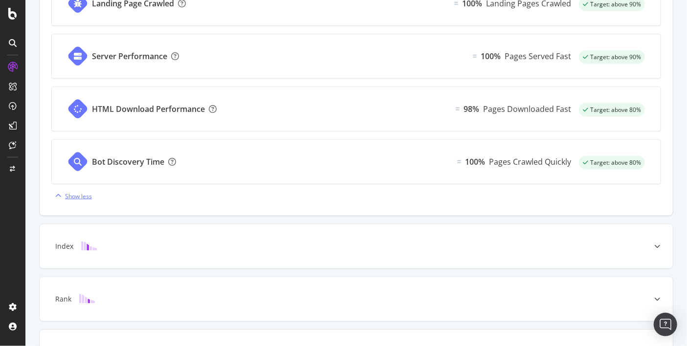
scroll to position [612, 0]
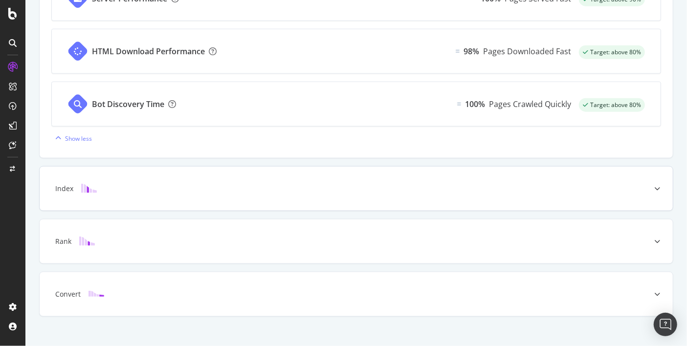
click at [60, 187] on div "Index" at bounding box center [64, 189] width 18 height 10
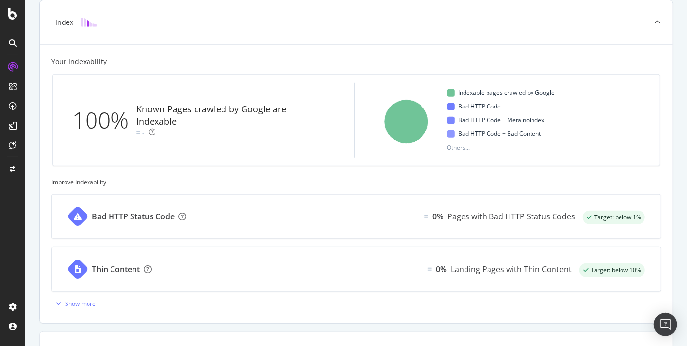
scroll to position [353, 0]
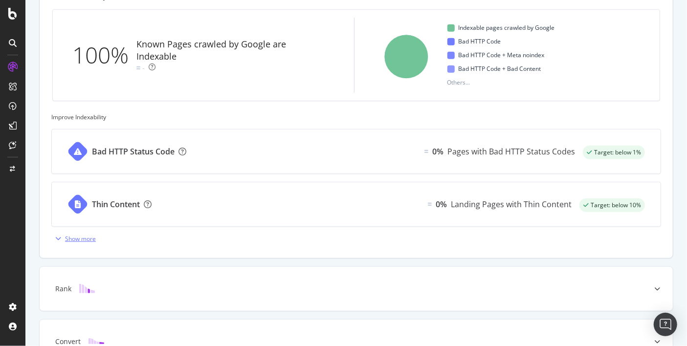
click at [79, 240] on div "Show more" at bounding box center [80, 239] width 31 height 8
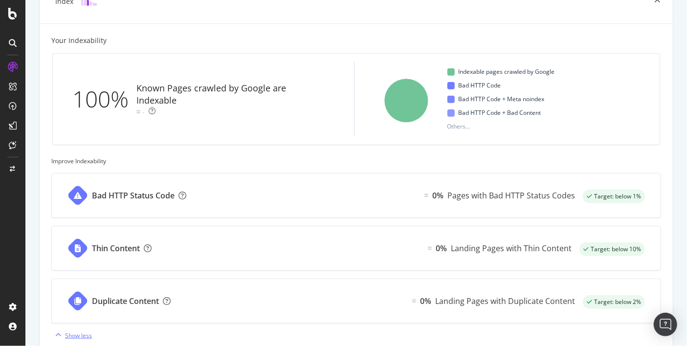
scroll to position [308, 0]
click at [217, 259] on div "Bad HTTP Status Code 0% Pages with Bad HTTP Status Codes Target: below 1% Thin …" at bounding box center [356, 259] width 610 height 170
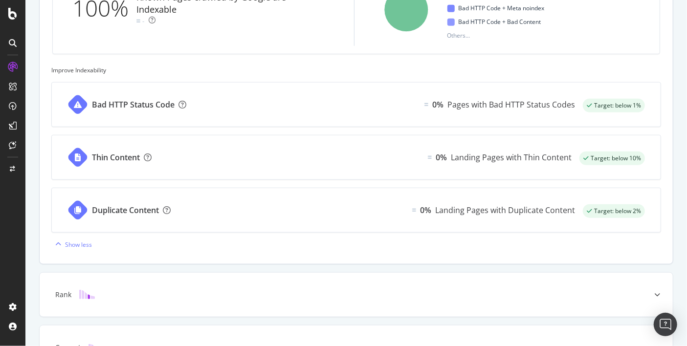
scroll to position [465, 0]
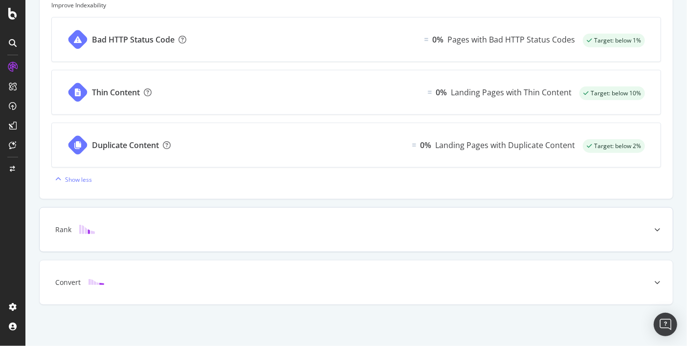
click at [67, 231] on div "Rank" at bounding box center [63, 230] width 16 height 10
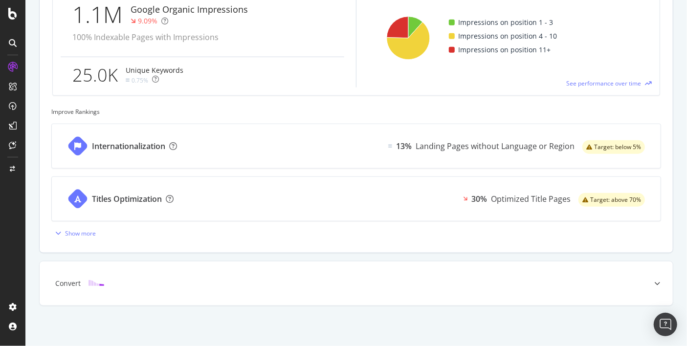
scroll to position [460, 0]
click at [78, 232] on div "Show more" at bounding box center [80, 232] width 31 height 8
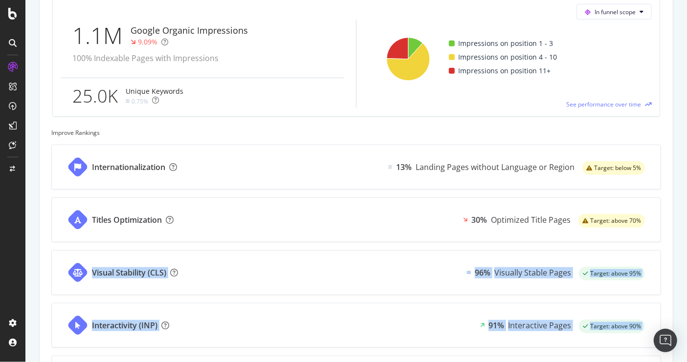
scroll to position [430, 0]
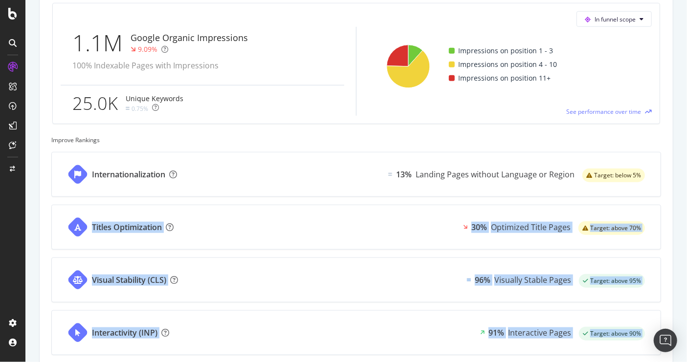
drag, startPoint x: 687, startPoint y: 242, endPoint x: 685, endPoint y: 193, distance: 48.4
click at [619, 193] on div "Analytics - Overview [DOMAIN_NAME] (Prod) [DATE] vs Previous Segment: prestatio…" at bounding box center [356, 181] width 662 height 362
drag, startPoint x: 685, startPoint y: 193, endPoint x: 661, endPoint y: 181, distance: 27.1
click at [619, 181] on div "See content-related business metrics focused on your relevant scope with action…" at bounding box center [356, 250] width 633 height 590
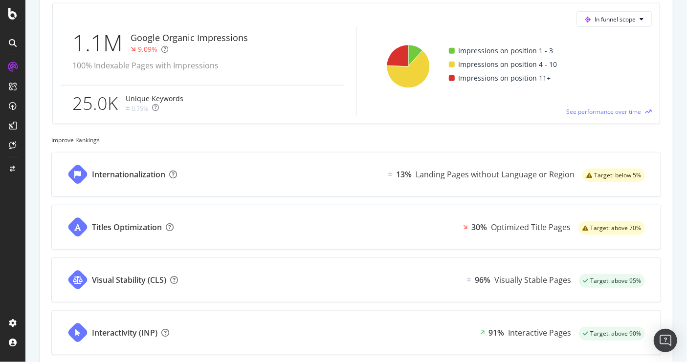
click at [619, 140] on div "Known Pages Pages crawled by Botify 62.0 Crawl Known Pages crawled by Google 62…" at bounding box center [356, 129] width 662 height 1023
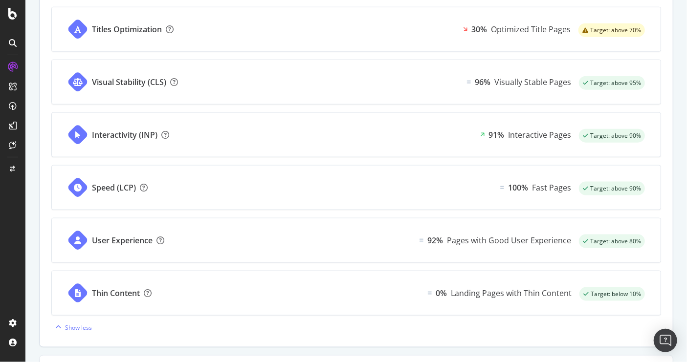
scroll to position [577, 0]
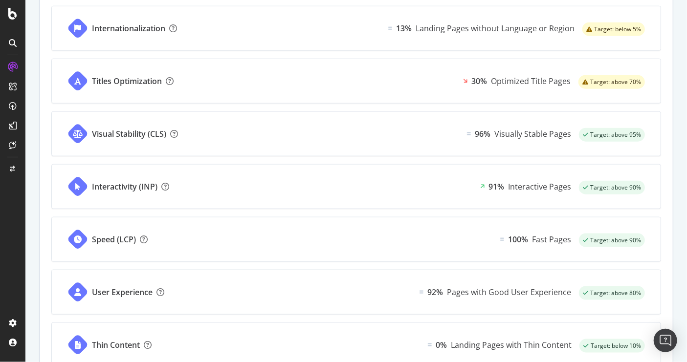
click at [328, 82] on div "Titles Optimization 30% Optimized Title Pages Target: above 70%" at bounding box center [356, 81] width 609 height 44
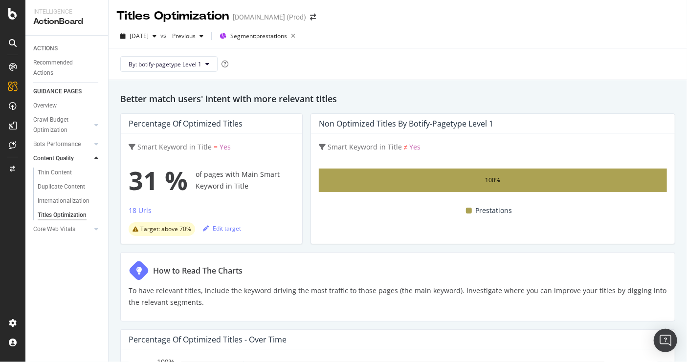
click at [106, 259] on div "ACTIONS Recommended Actions GUIDANCE PAGES Overview Crawl Budget Optimization L…" at bounding box center [66, 199] width 83 height 327
click at [220, 227] on div "Edit target" at bounding box center [222, 229] width 38 height 8
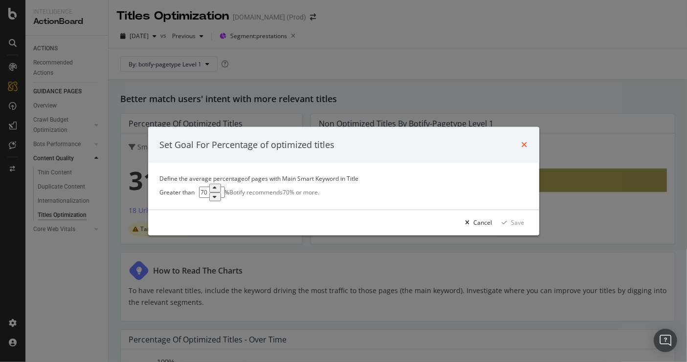
click at [526, 141] on icon "times" at bounding box center [525, 145] width 6 height 8
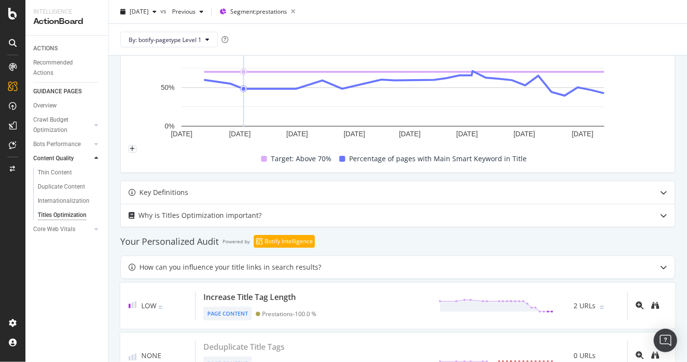
scroll to position [326, 0]
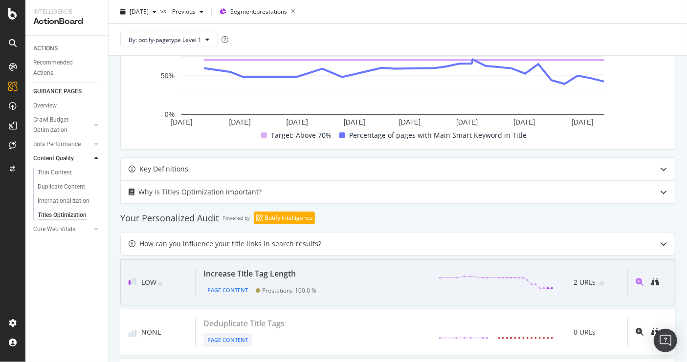
click at [580, 259] on span "2 URLs" at bounding box center [585, 283] width 22 height 12
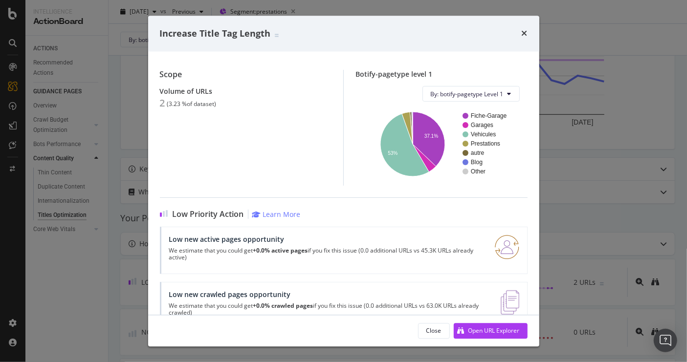
scroll to position [119, 0]
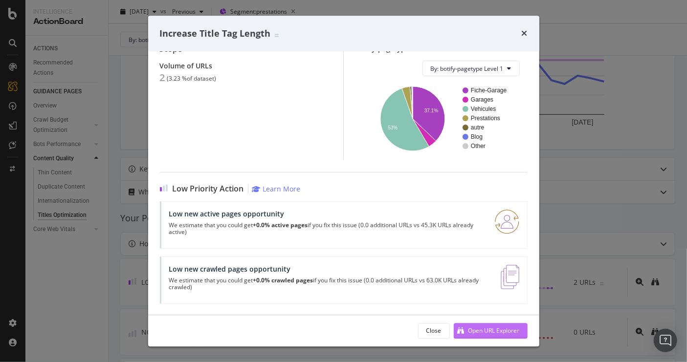
click at [484, 259] on div "Open URL Explorer" at bounding box center [494, 331] width 51 height 8
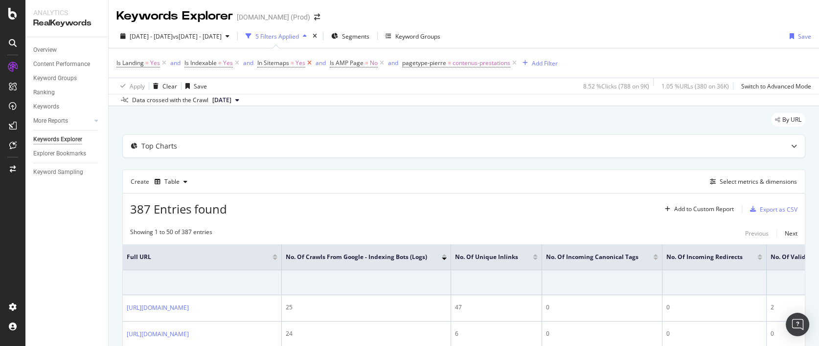
click at [309, 62] on icon at bounding box center [309, 63] width 8 height 10
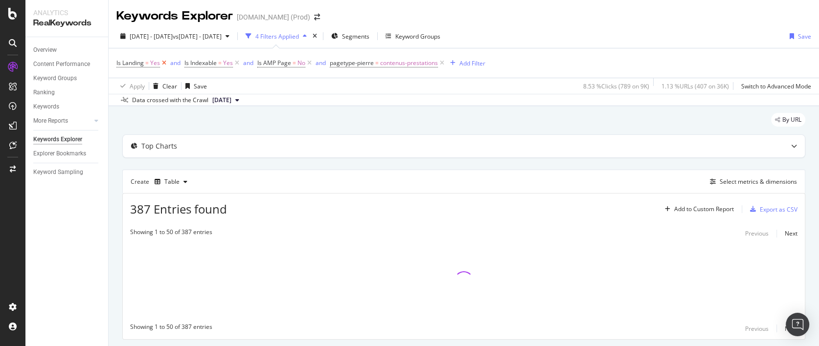
click at [164, 61] on icon at bounding box center [164, 63] width 8 height 10
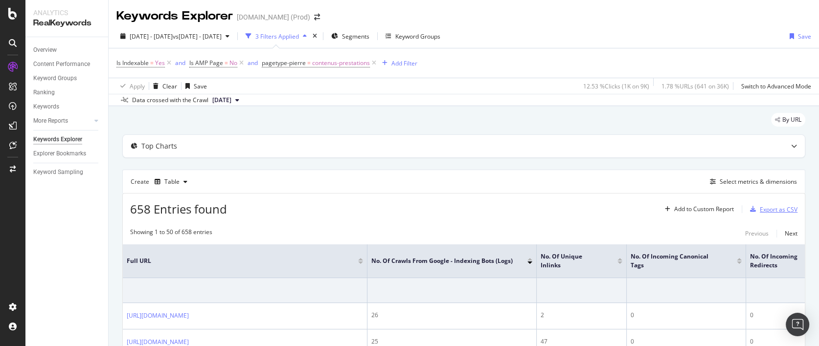
click at [692, 208] on div "Export as CSV" at bounding box center [779, 209] width 38 height 8
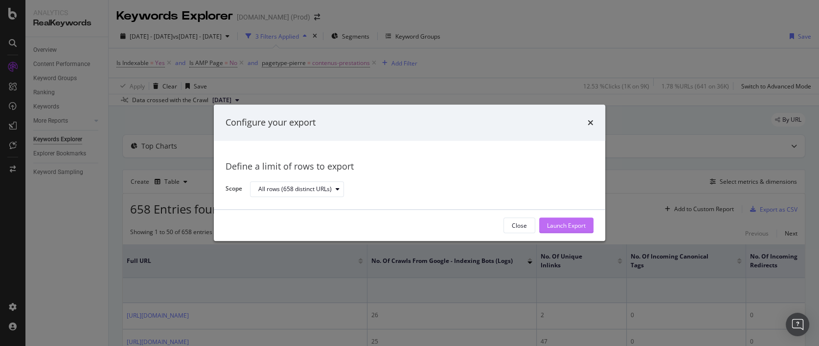
click at [574, 223] on div "Launch Export" at bounding box center [566, 226] width 39 height 8
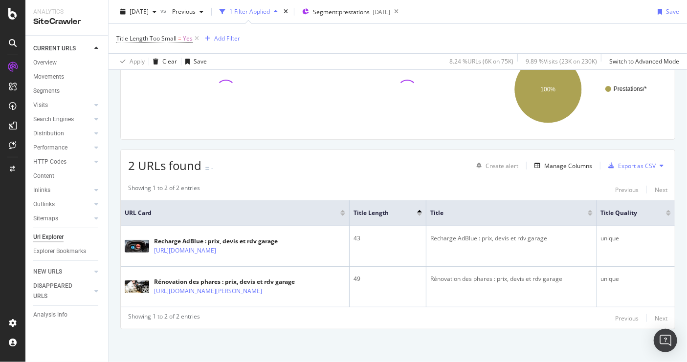
scroll to position [95, 0]
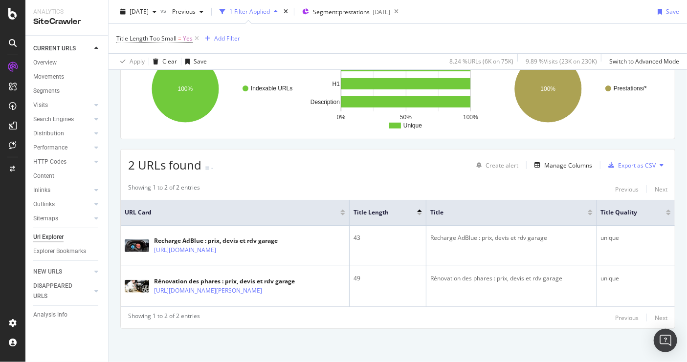
click at [416, 344] on div "Indexable / Non-Indexable URLs distribution Chart (by Value) Table Expand Expor…" at bounding box center [398, 187] width 579 height 352
